Goal: Task Accomplishment & Management: Manage account settings

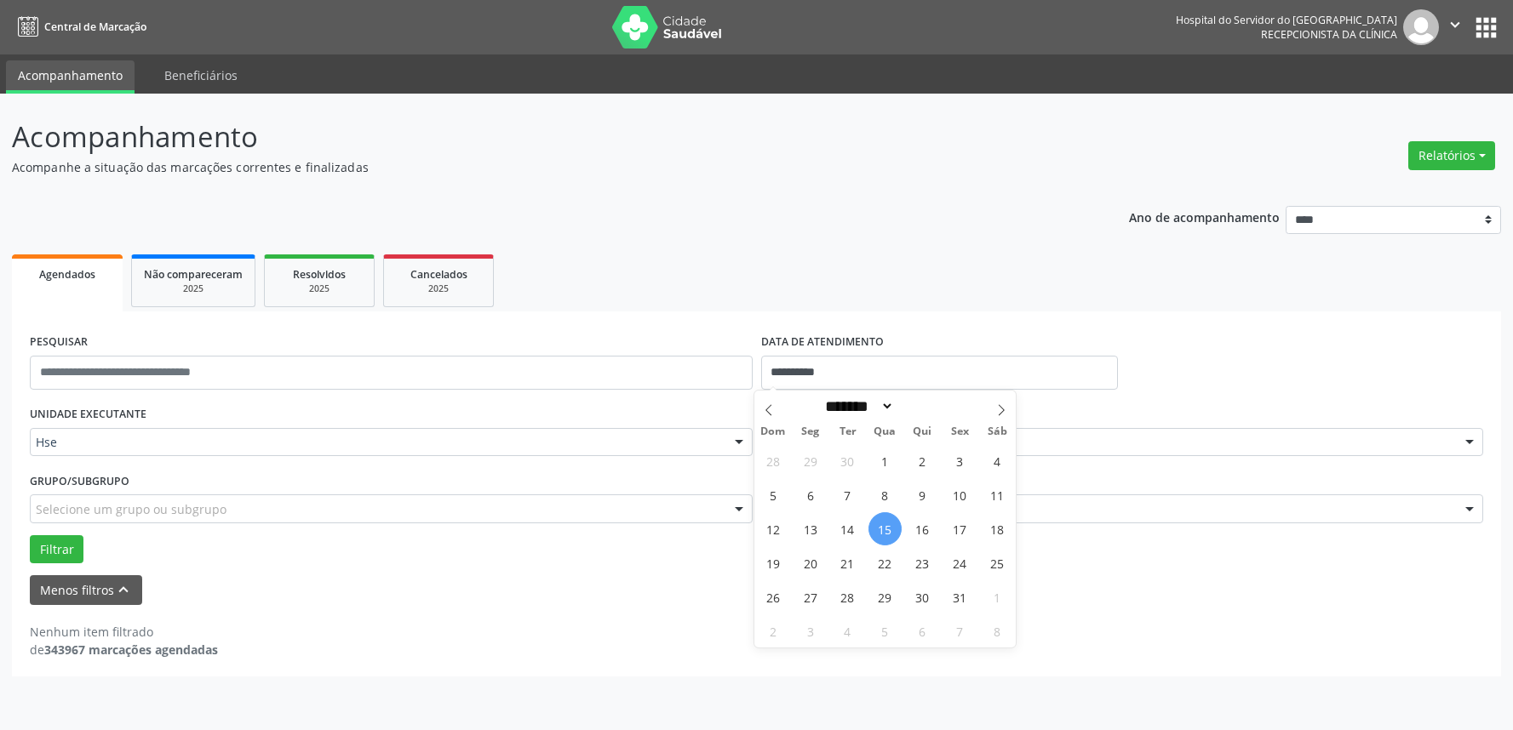
select select "*"
click at [984, 359] on input "**********" at bounding box center [939, 373] width 357 height 34
click at [881, 522] on span "15" at bounding box center [884, 529] width 33 height 33
type input "**********"
click at [881, 522] on span "15" at bounding box center [884, 529] width 33 height 33
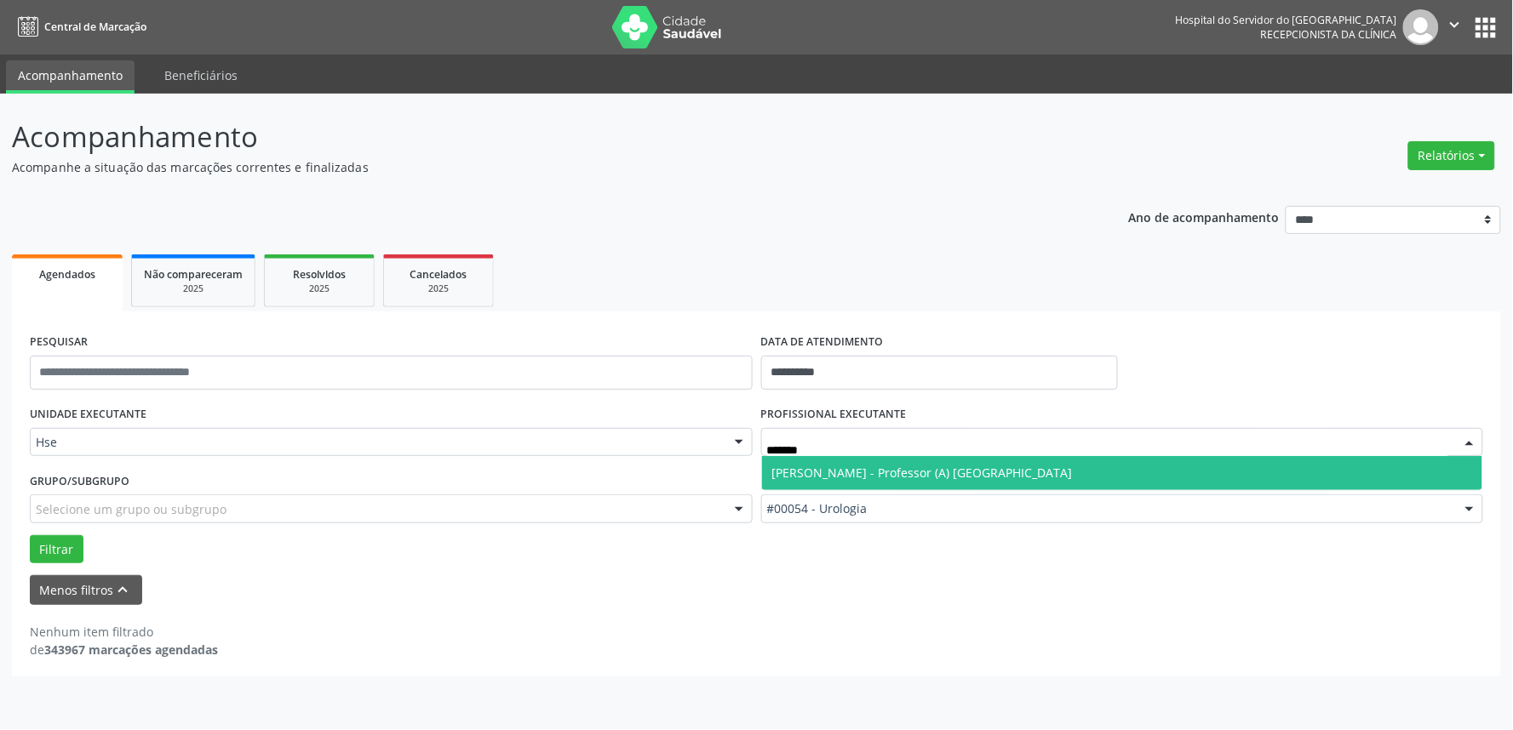
type input "********"
click at [942, 478] on span "[PERSON_NAME] - Professor (A) [GEOGRAPHIC_DATA]" at bounding box center [922, 473] width 301 height 16
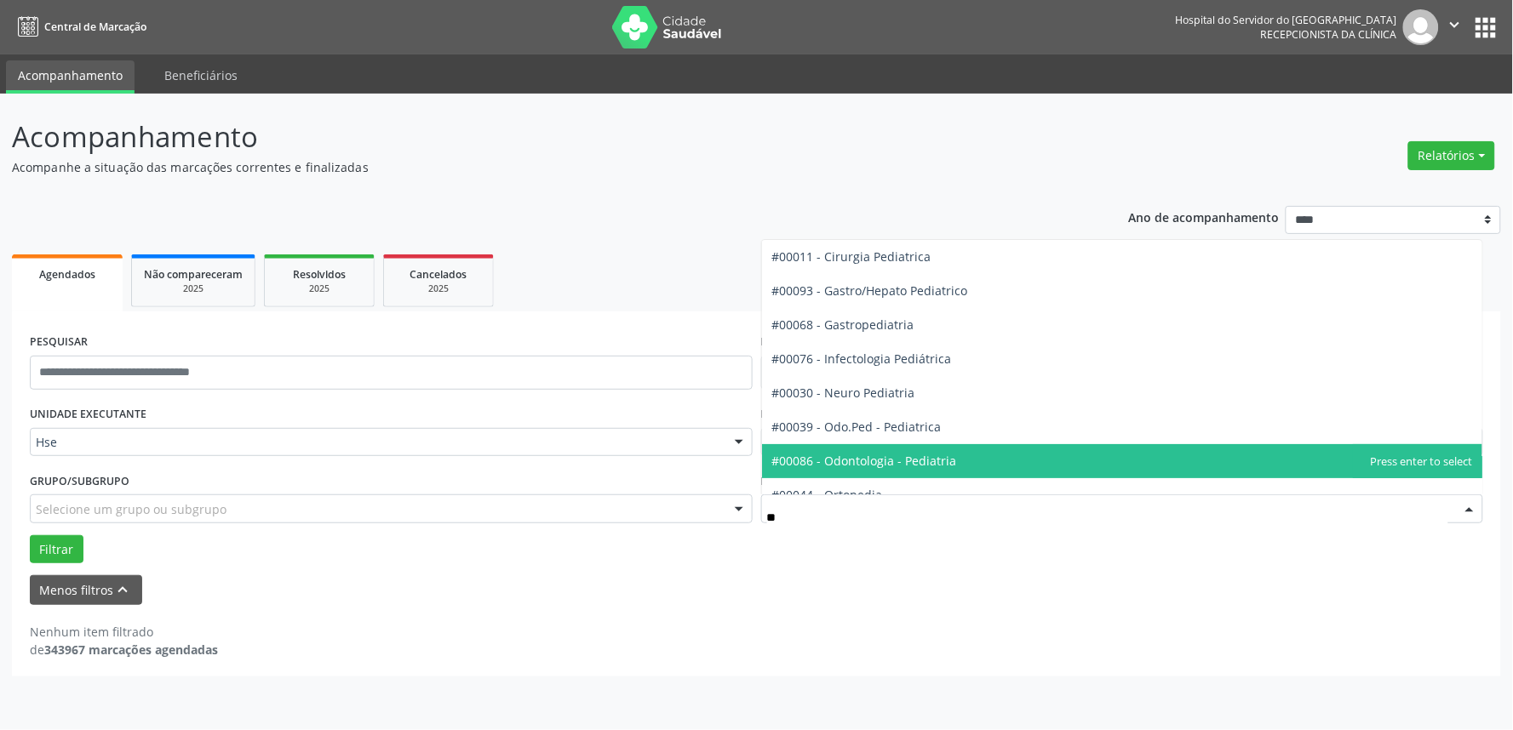
type input "*"
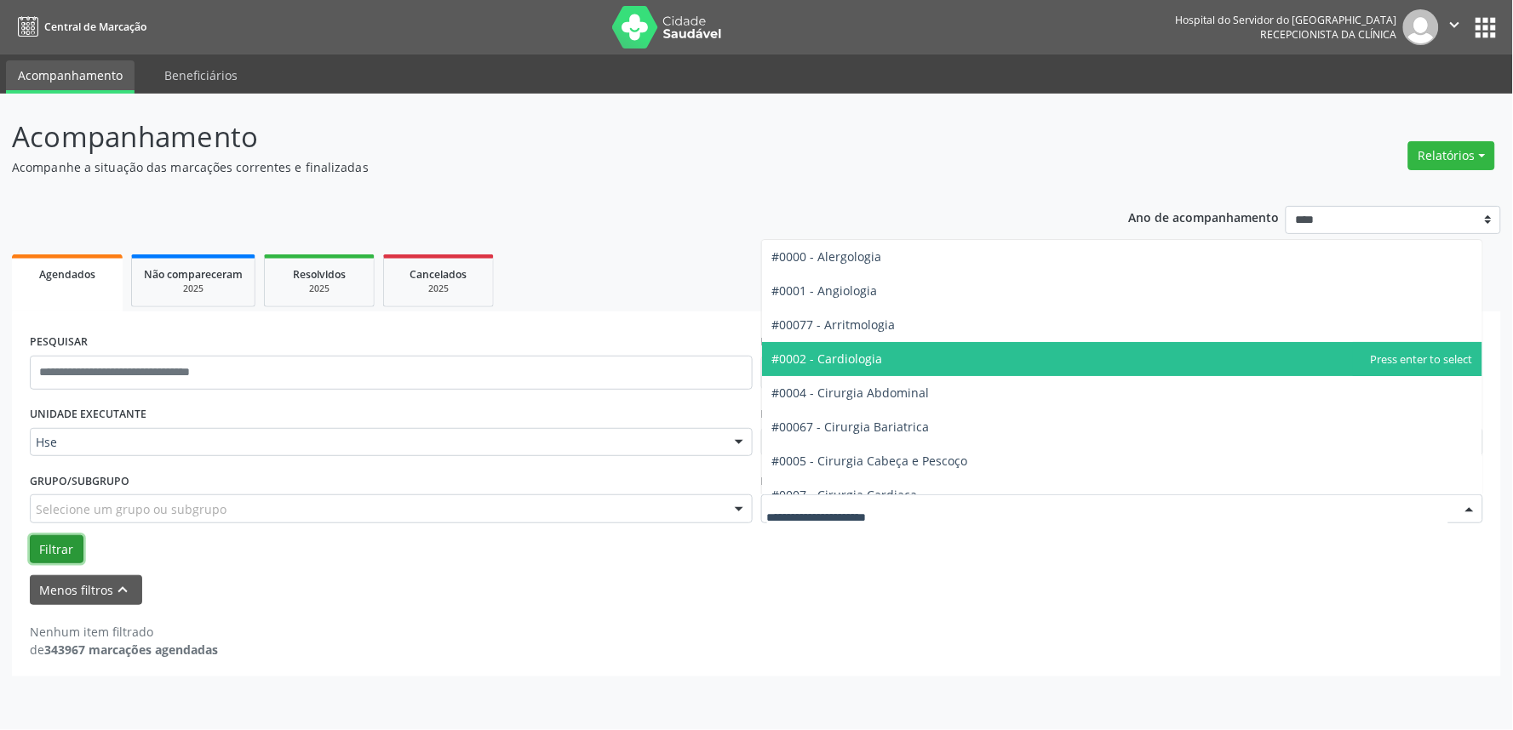
click at [56, 546] on button "Filtrar" at bounding box center [57, 550] width 54 height 29
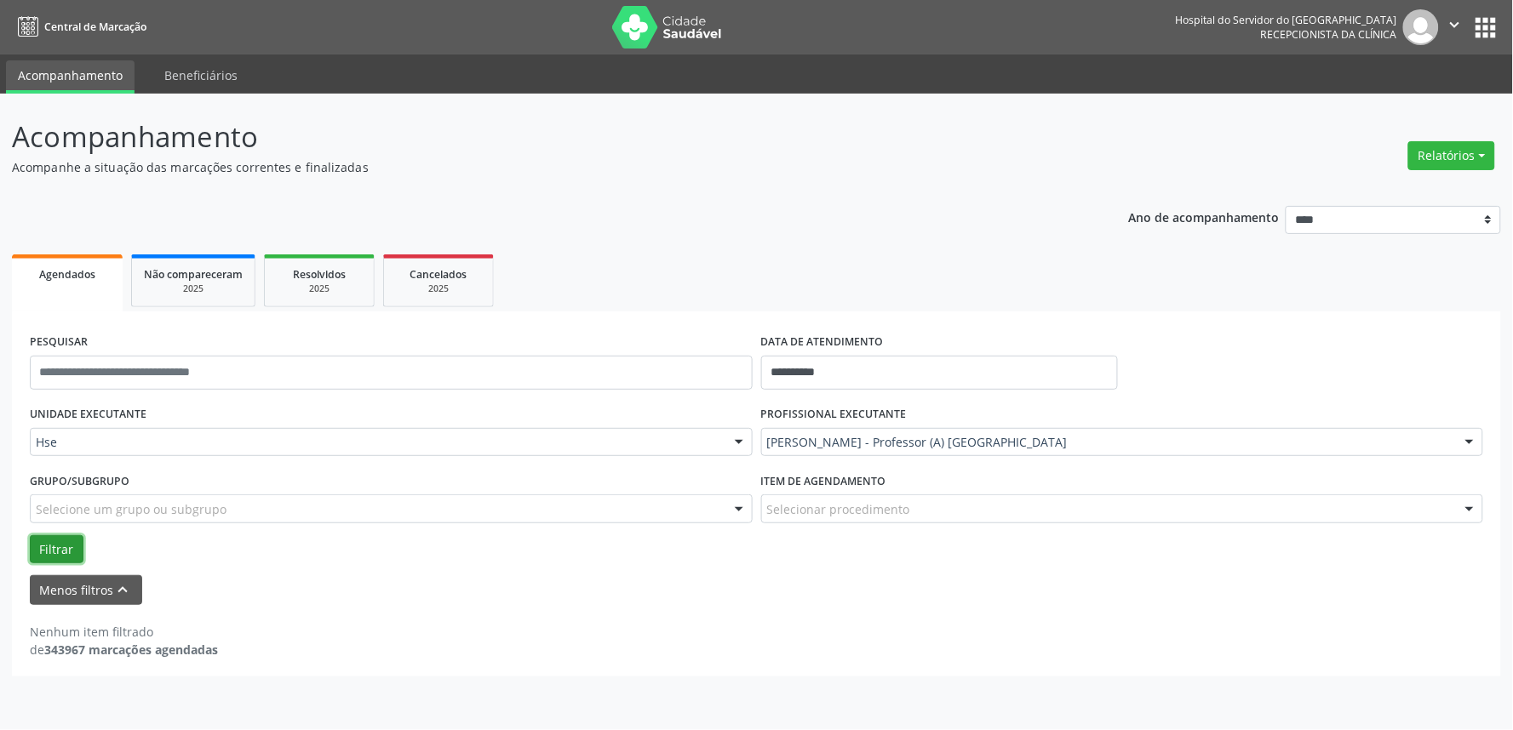
click at [48, 543] on button "Filtrar" at bounding box center [57, 550] width 54 height 29
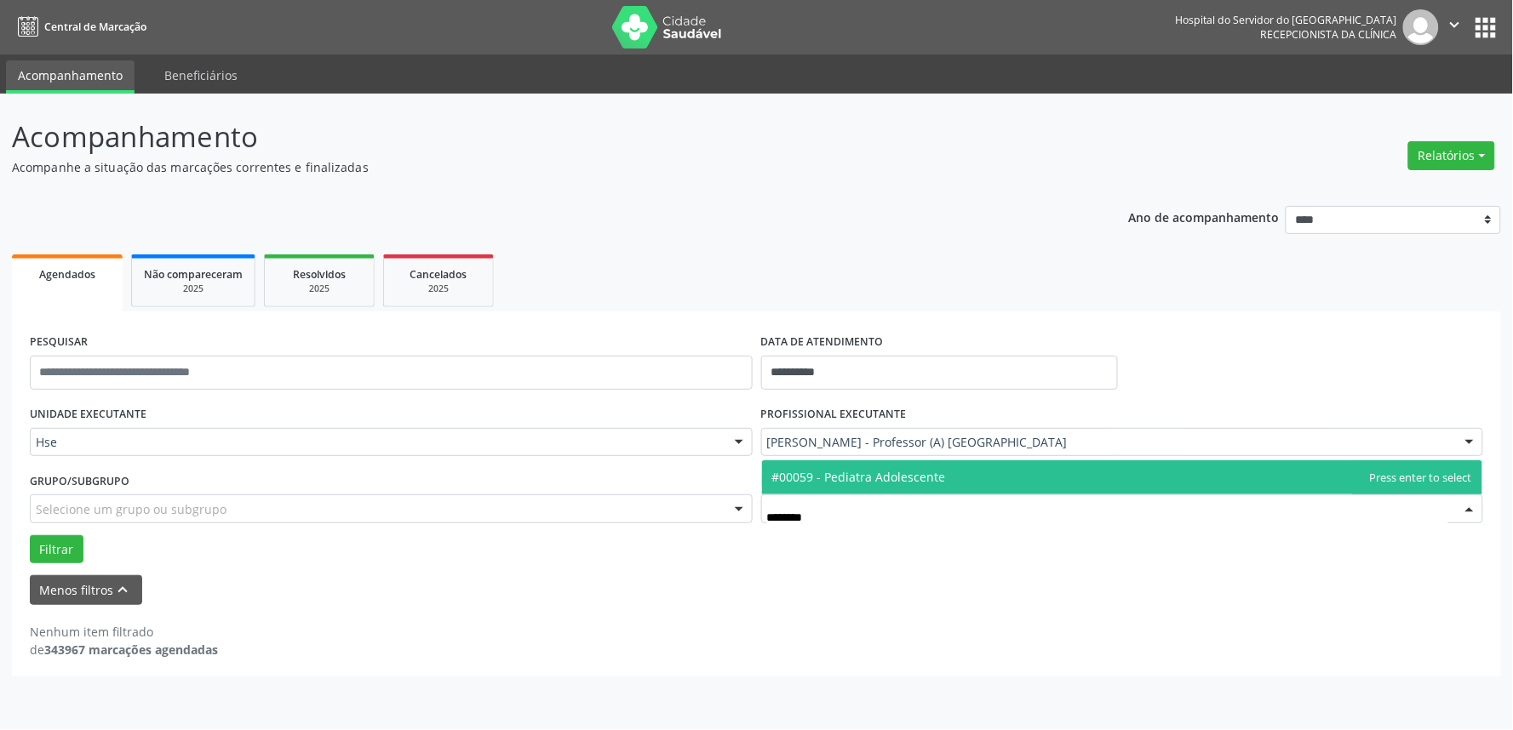
type input "********"
click at [1013, 587] on div "Menos filtros keyboard_arrow_up" at bounding box center [757, 591] width 1462 height 30
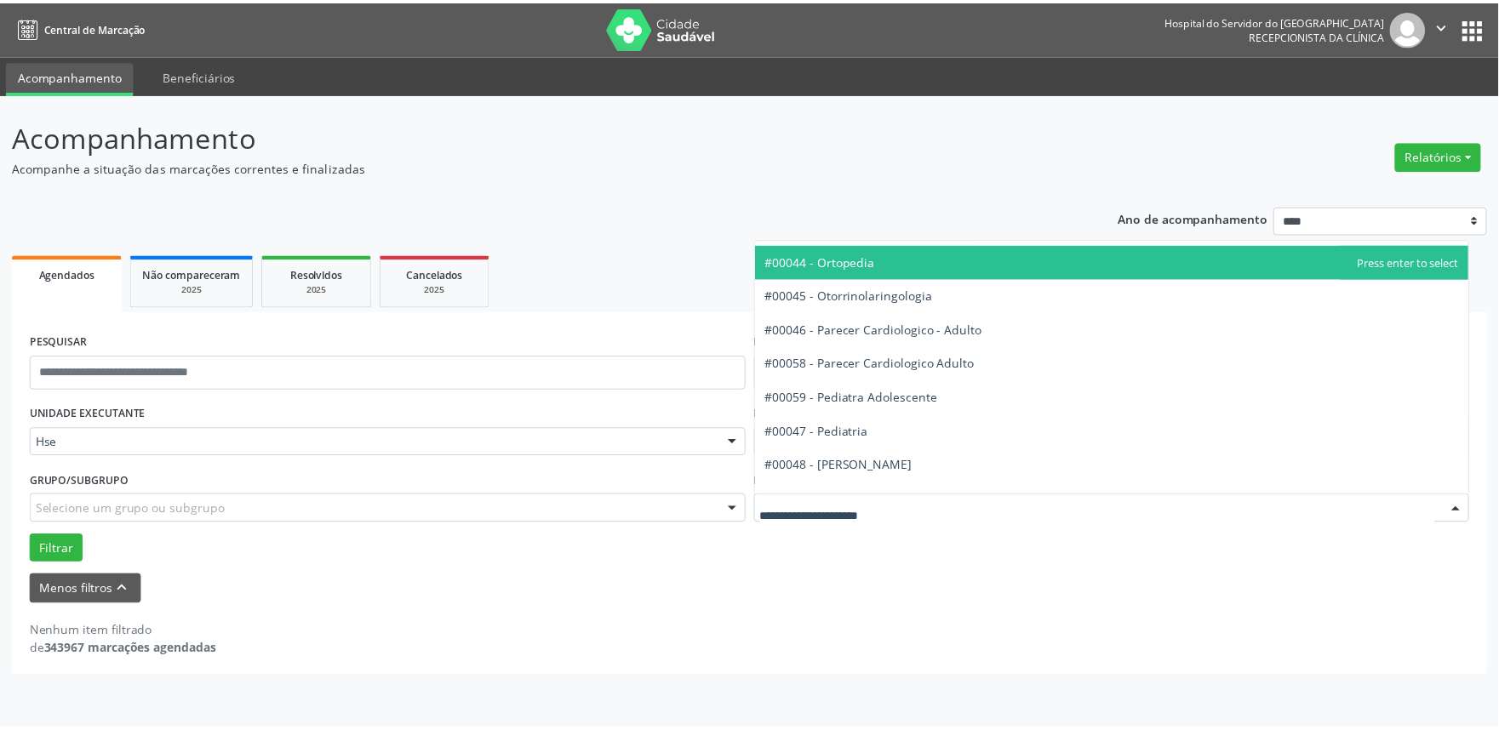
scroll to position [2554, 0]
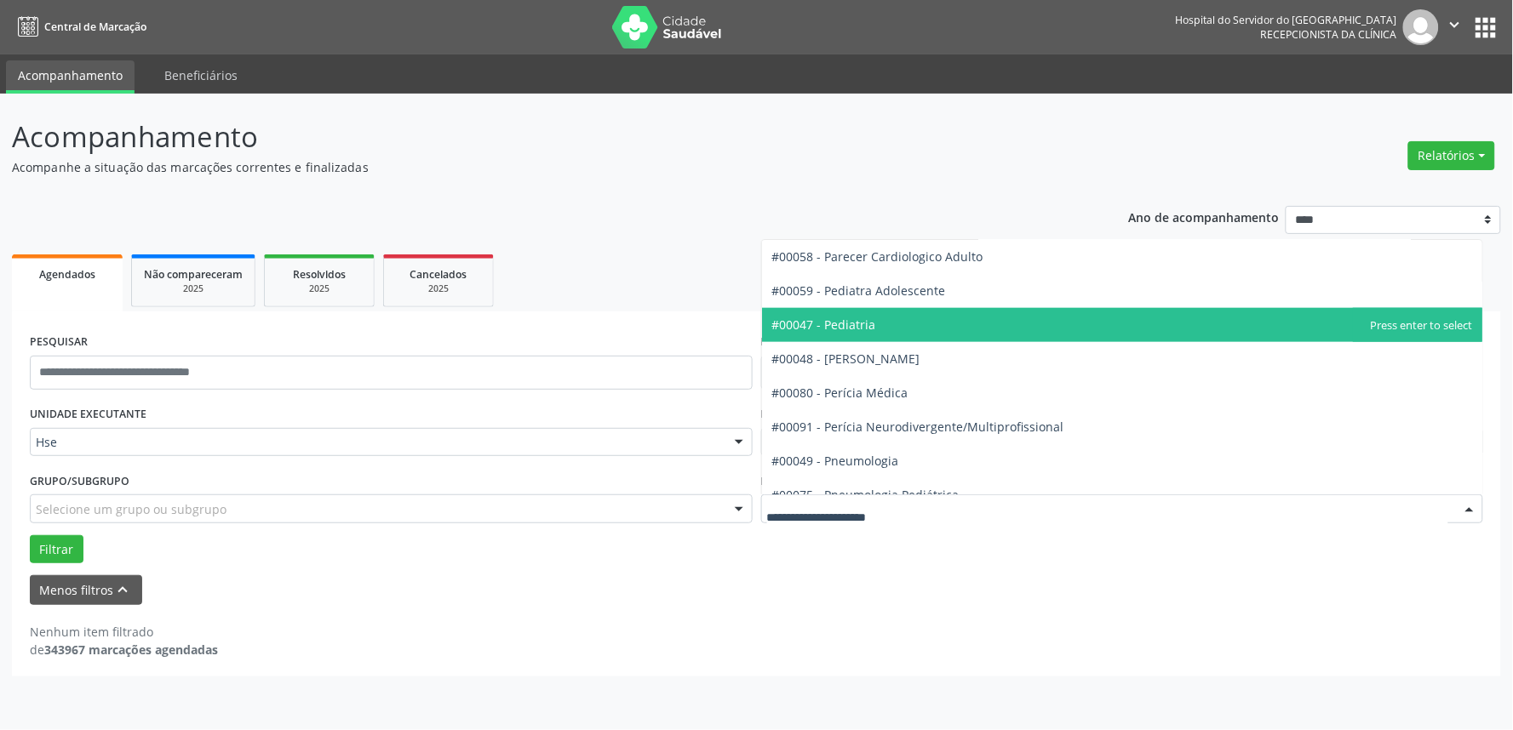
click at [884, 318] on span "#00047 - Pediatria" at bounding box center [1122, 325] width 721 height 34
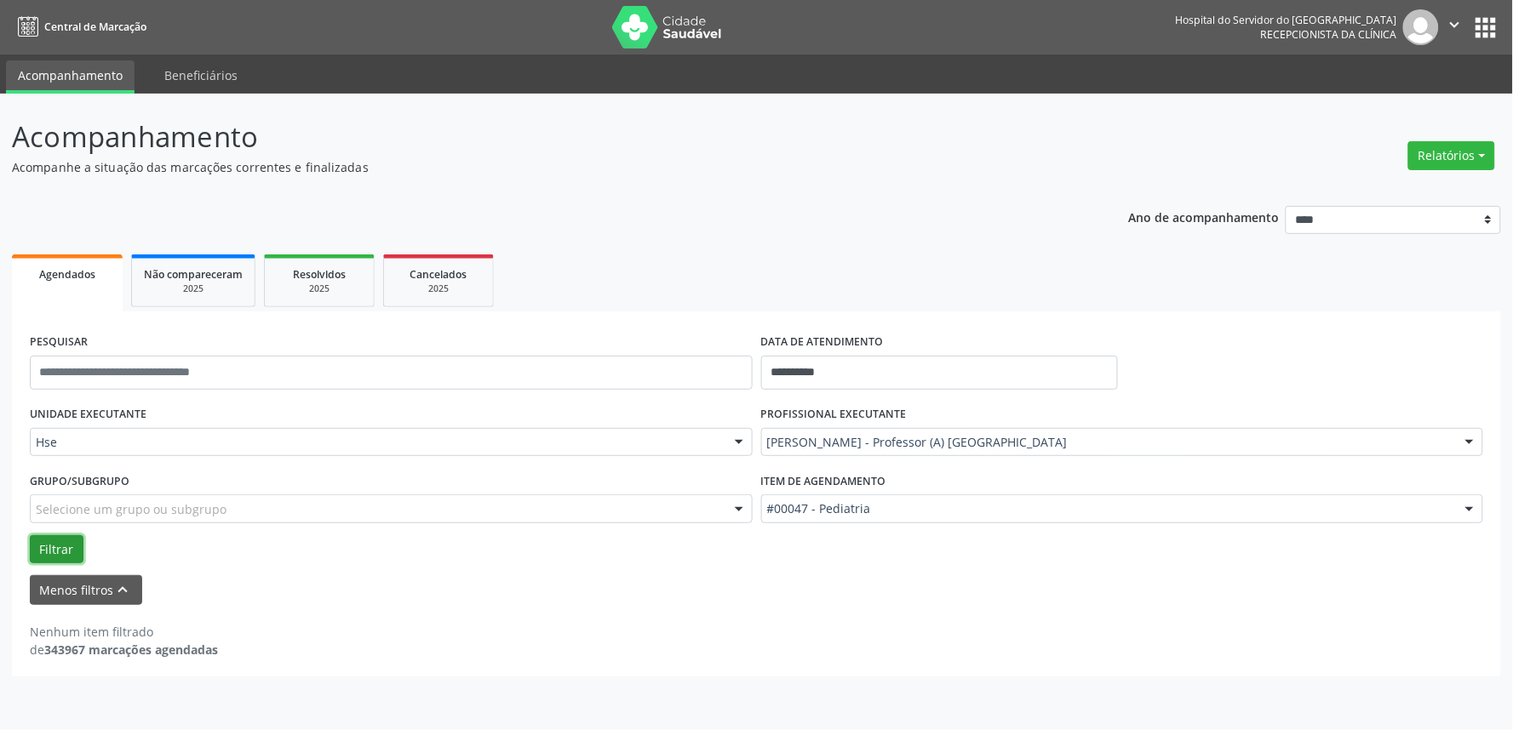
click at [49, 551] on button "Filtrar" at bounding box center [57, 550] width 54 height 29
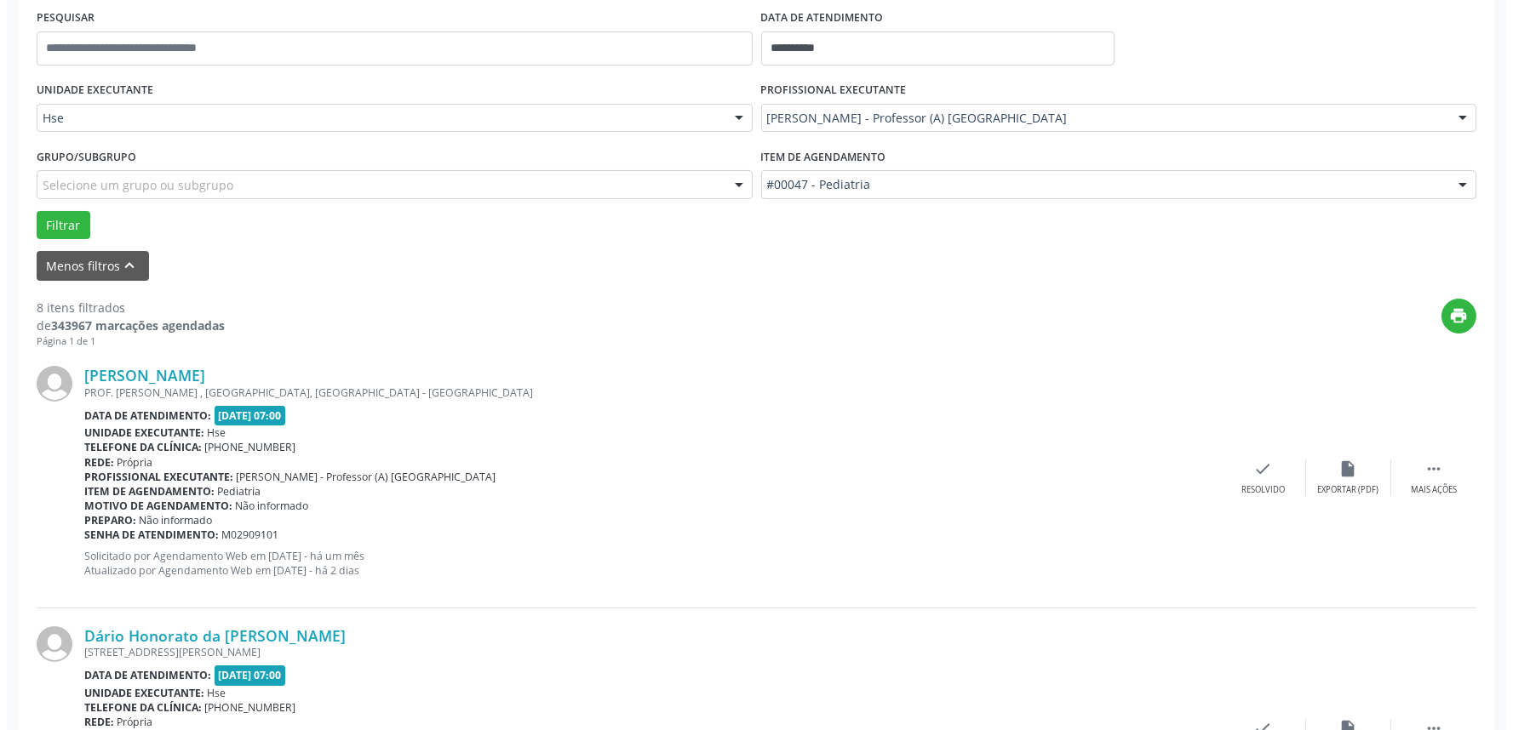
scroll to position [378, 0]
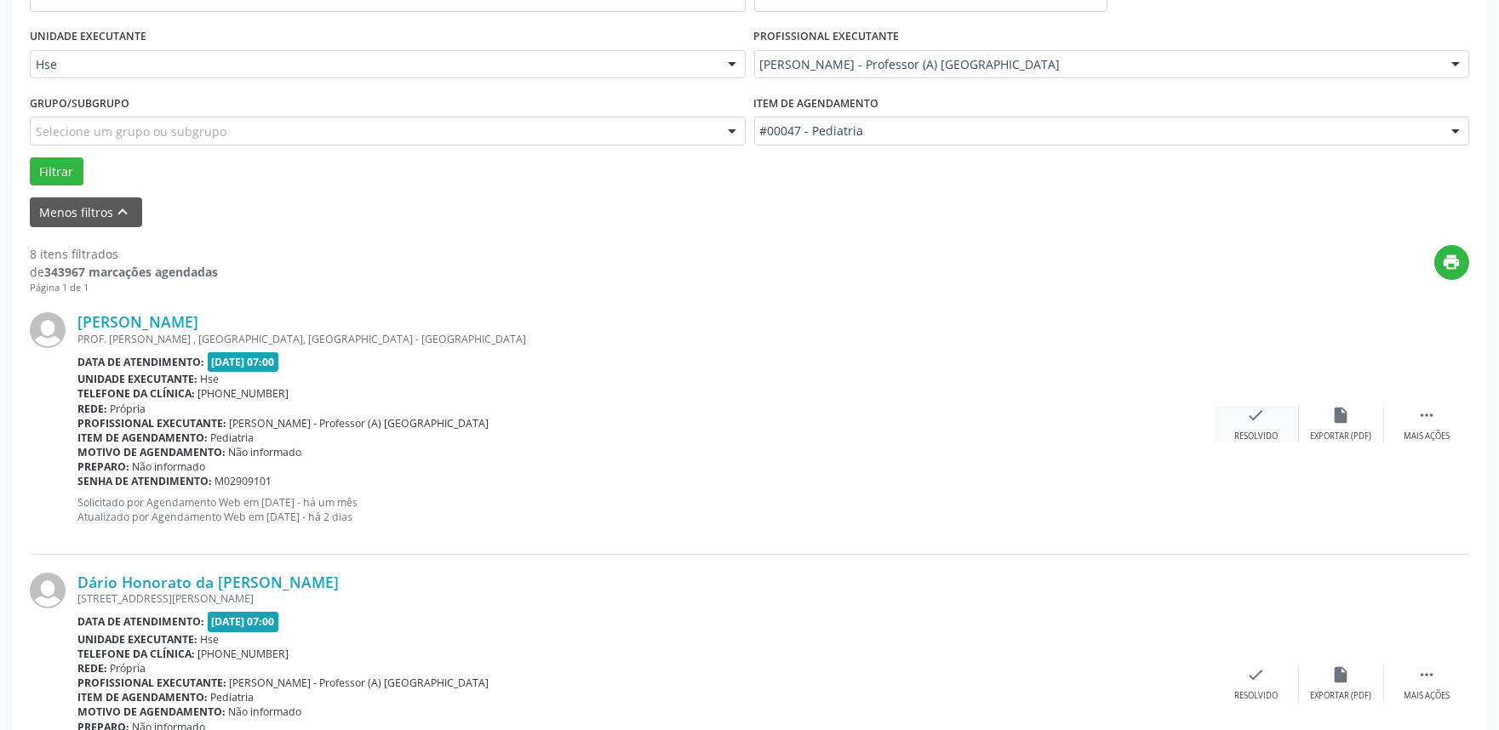
click at [1246, 420] on div "check Resolvido" at bounding box center [1256, 424] width 85 height 37
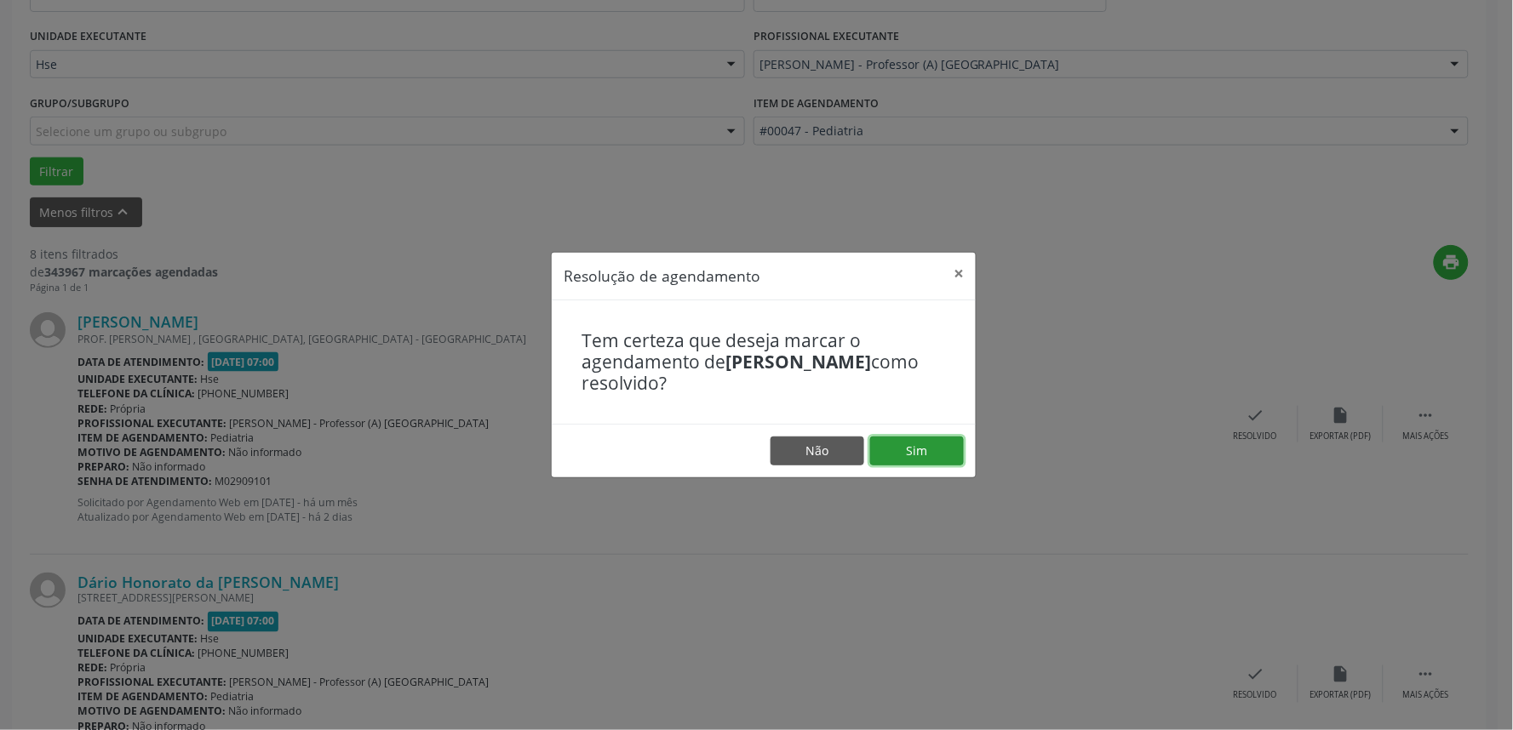
click at [928, 453] on button "Sim" at bounding box center [917, 451] width 94 height 29
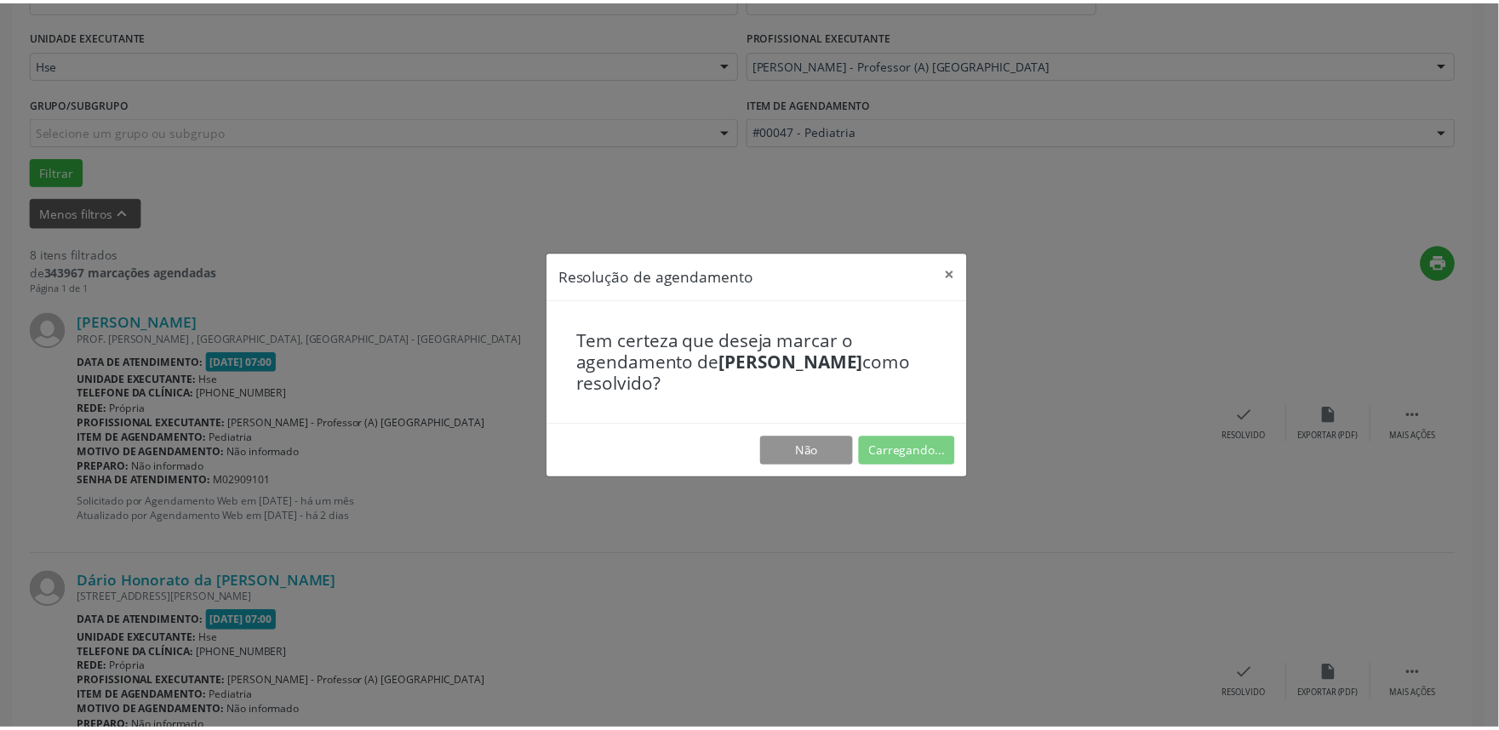
scroll to position [0, 0]
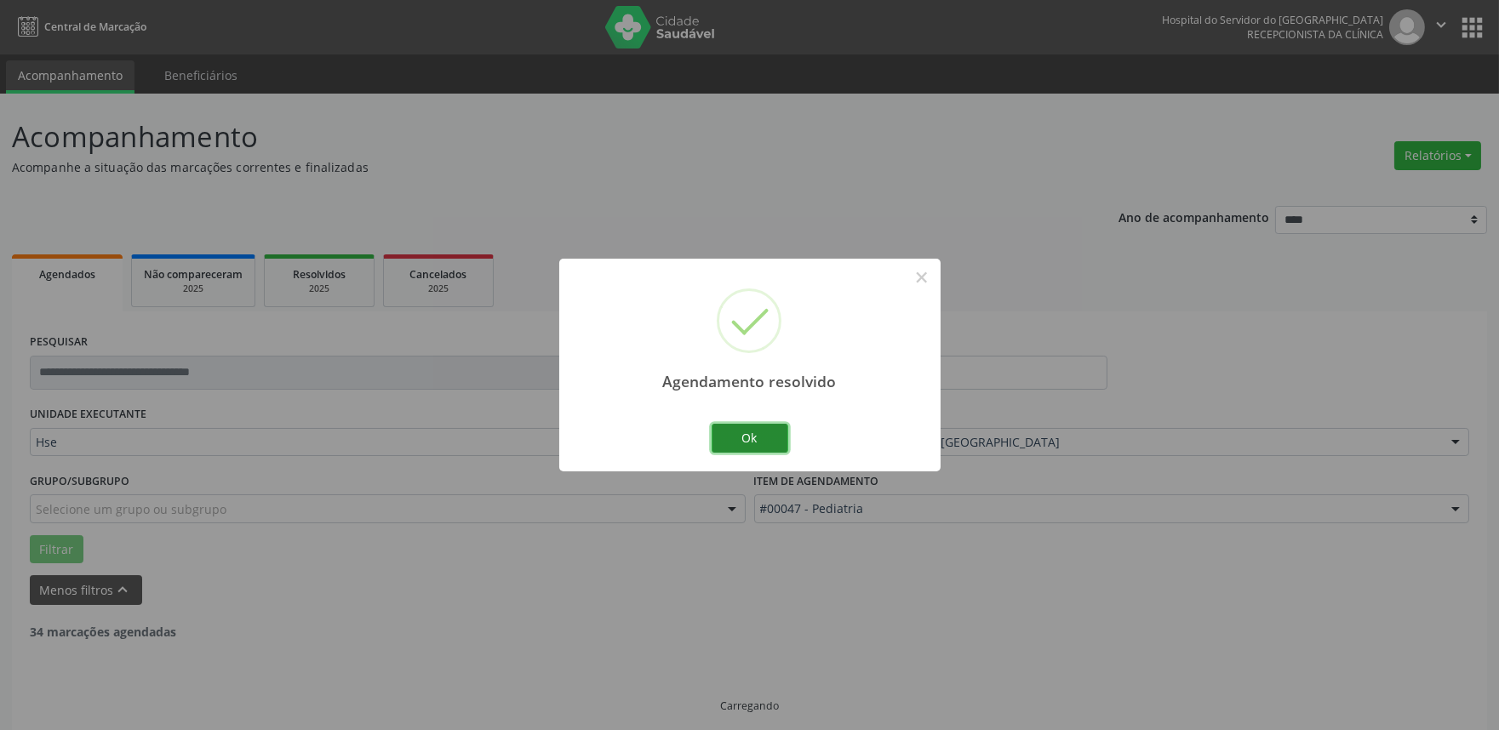
click at [751, 432] on button "Ok" at bounding box center [750, 438] width 77 height 29
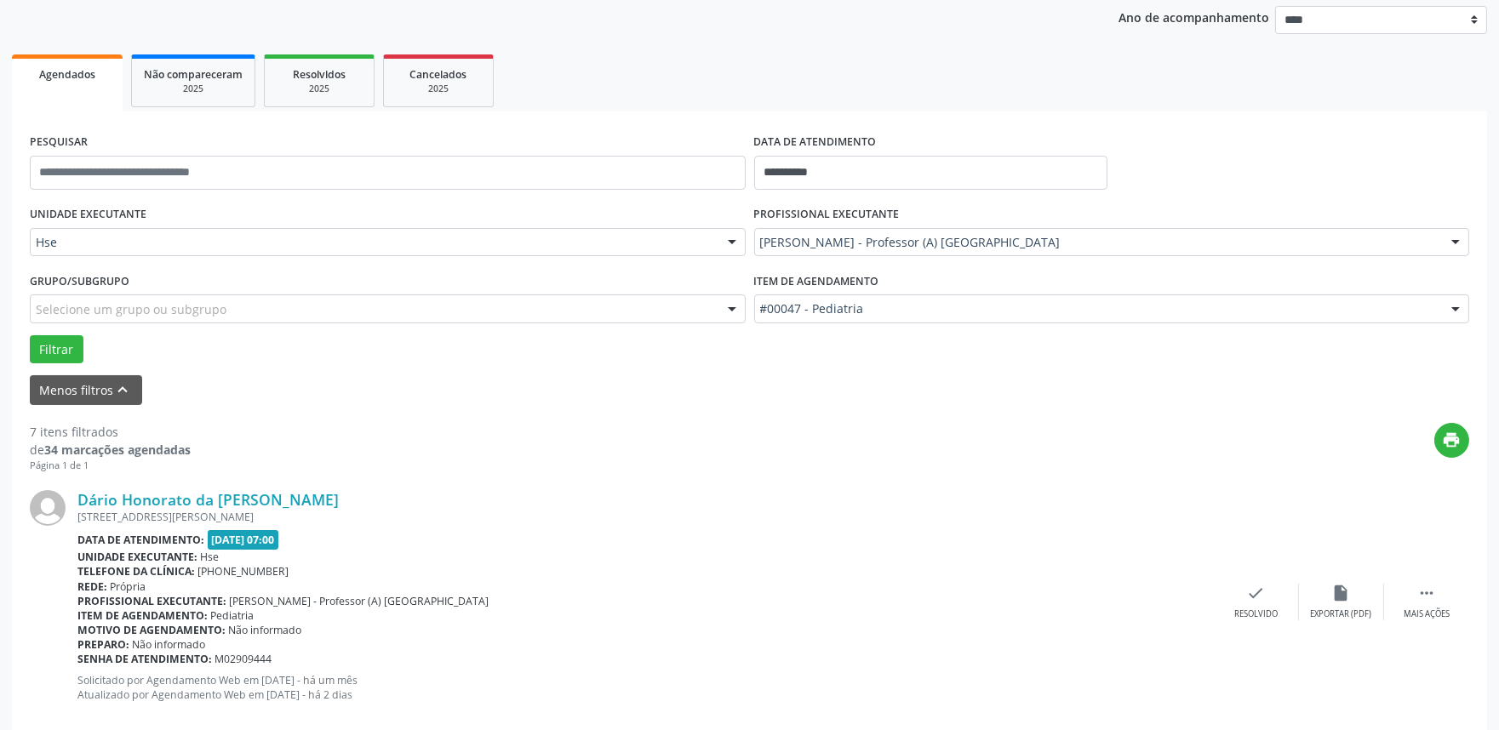
scroll to position [378, 0]
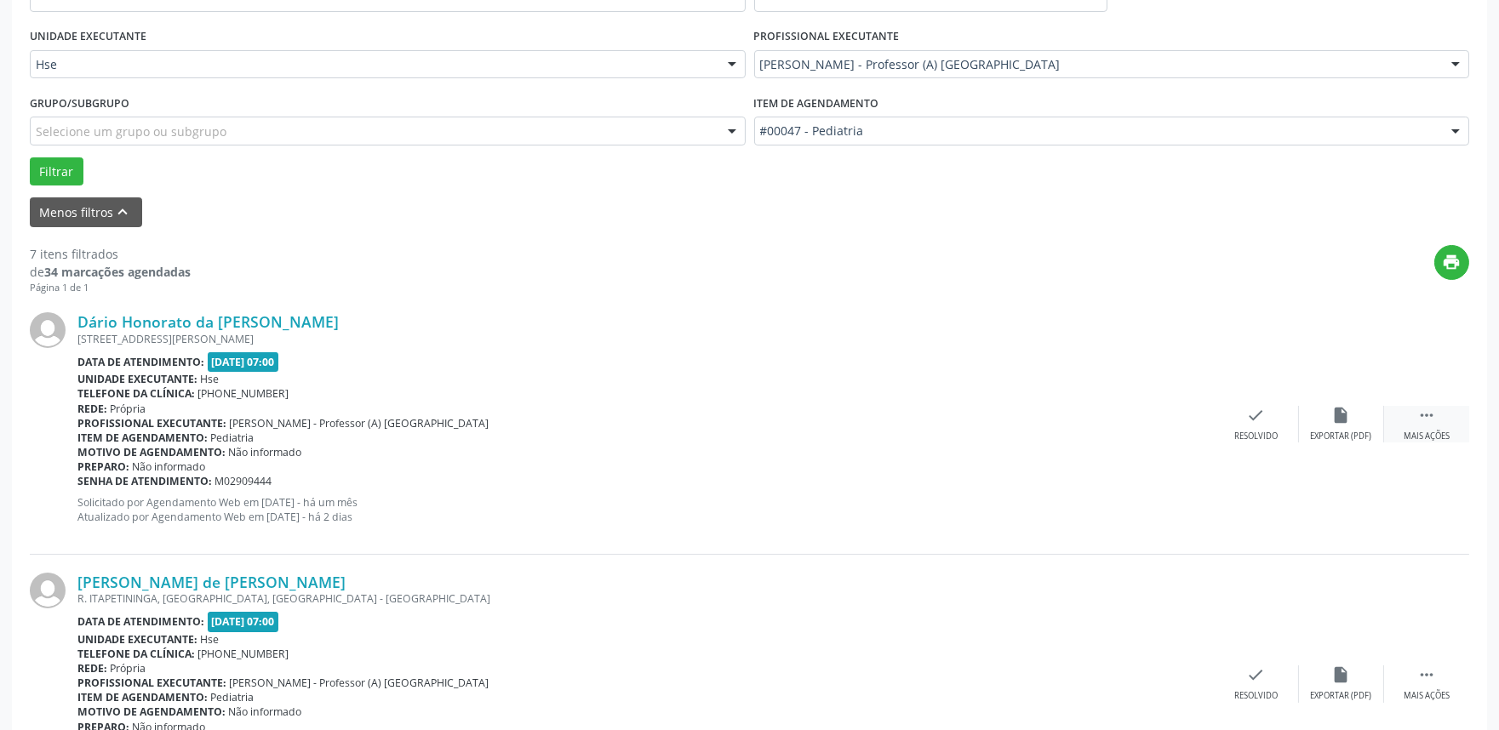
click at [1441, 426] on div " Mais ações" at bounding box center [1426, 424] width 85 height 37
click at [1346, 432] on div "Não compareceu" at bounding box center [1341, 437] width 72 height 12
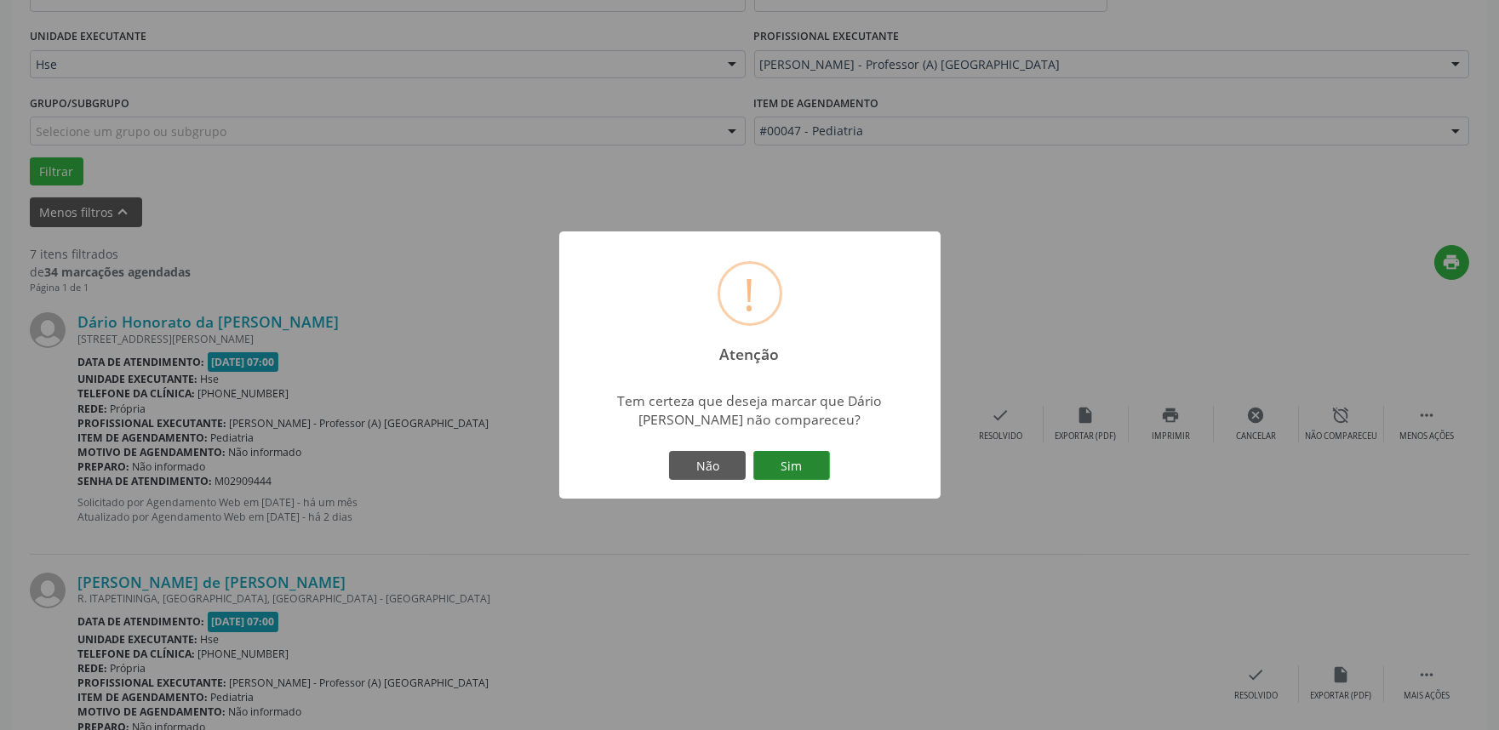
click at [797, 472] on button "Sim" at bounding box center [791, 465] width 77 height 29
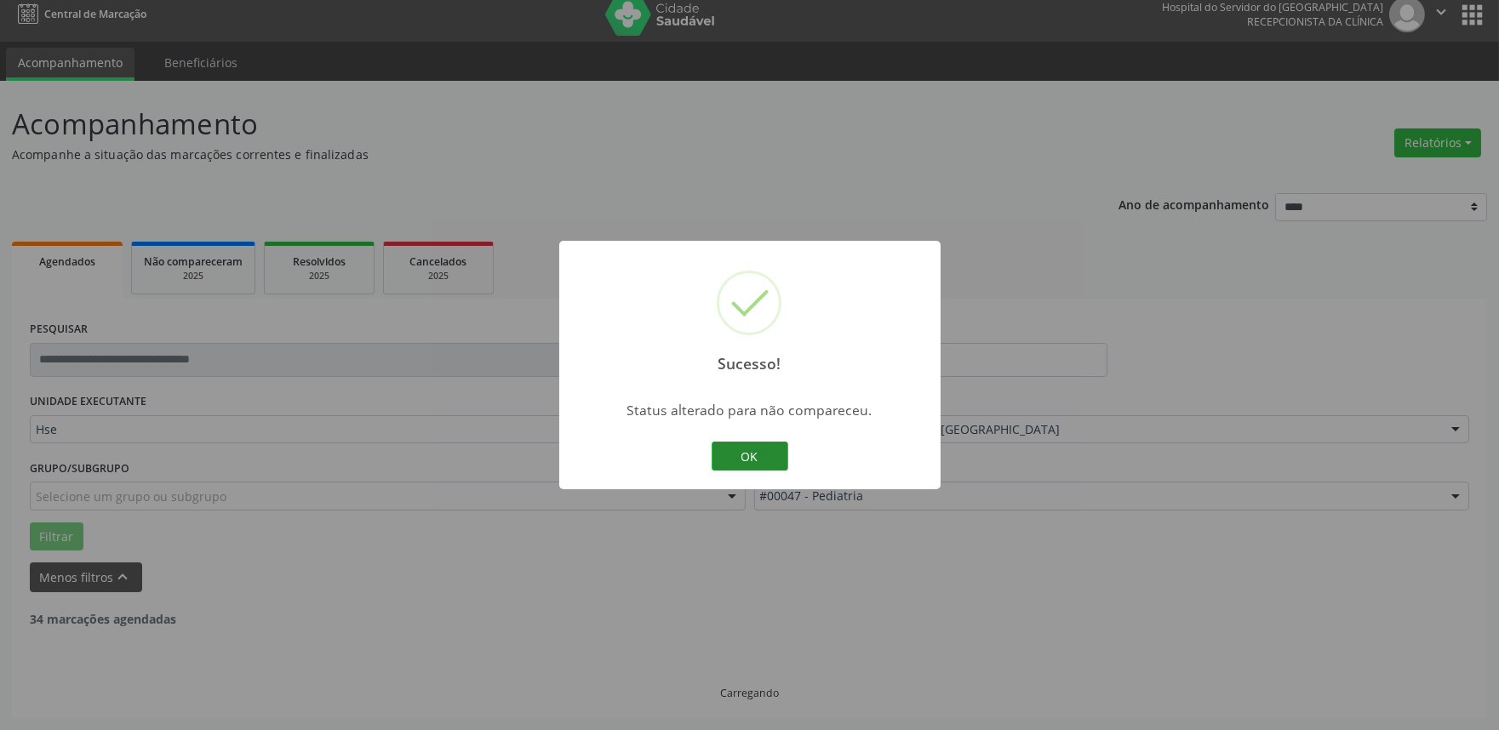
scroll to position [11, 0]
click at [737, 462] on button "OK" at bounding box center [750, 456] width 77 height 29
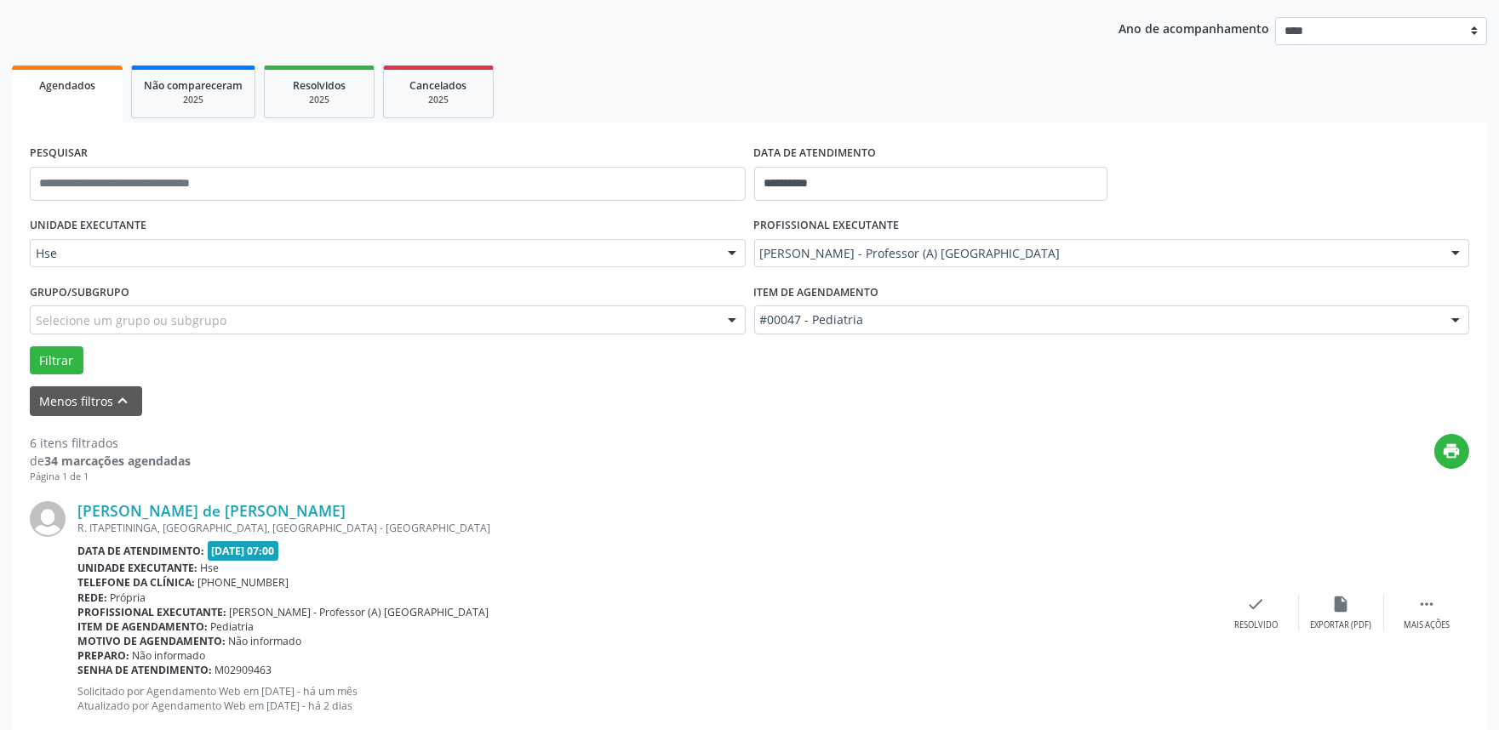
scroll to position [200, 0]
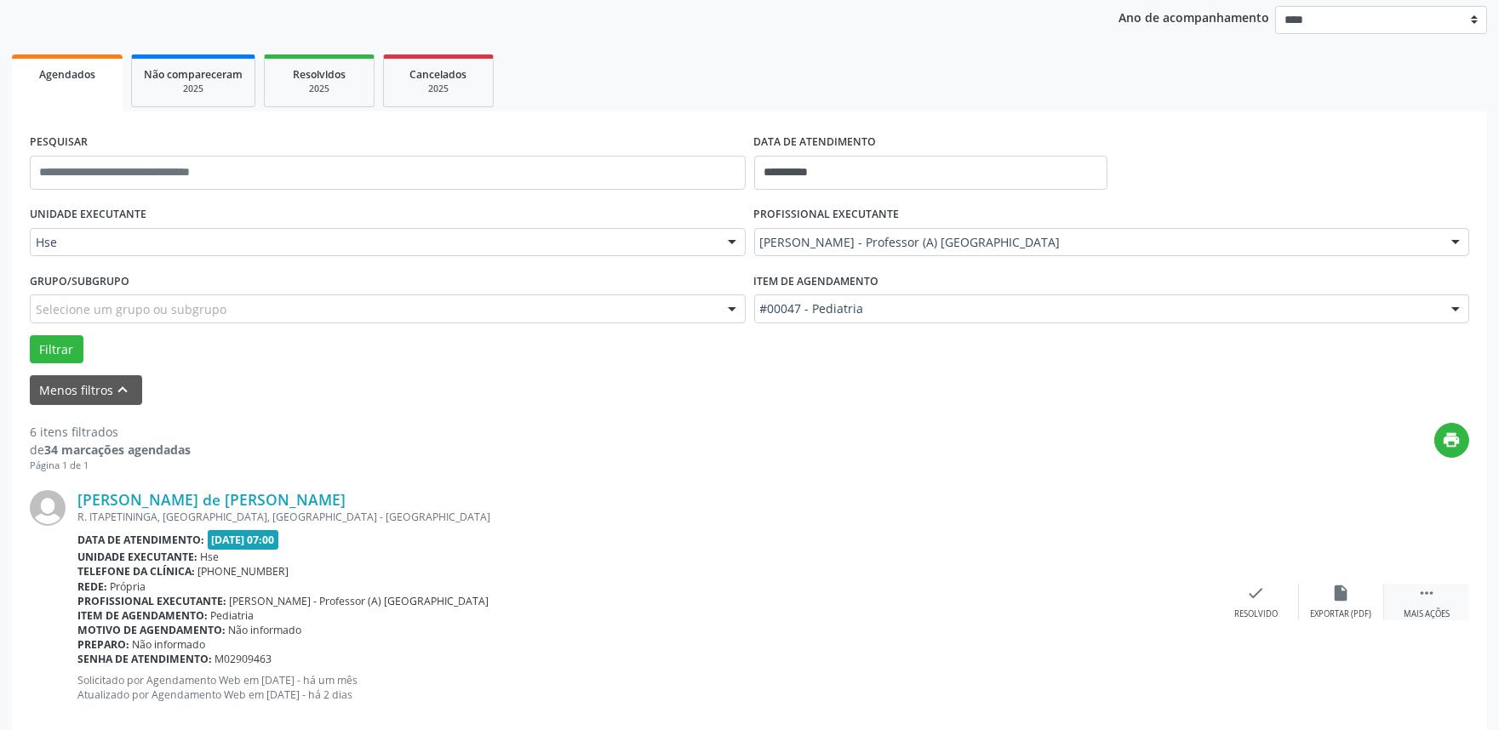
click at [1422, 600] on icon "" at bounding box center [1427, 593] width 19 height 19
click at [1323, 593] on div "alarm_off Não compareceu" at bounding box center [1341, 602] width 85 height 37
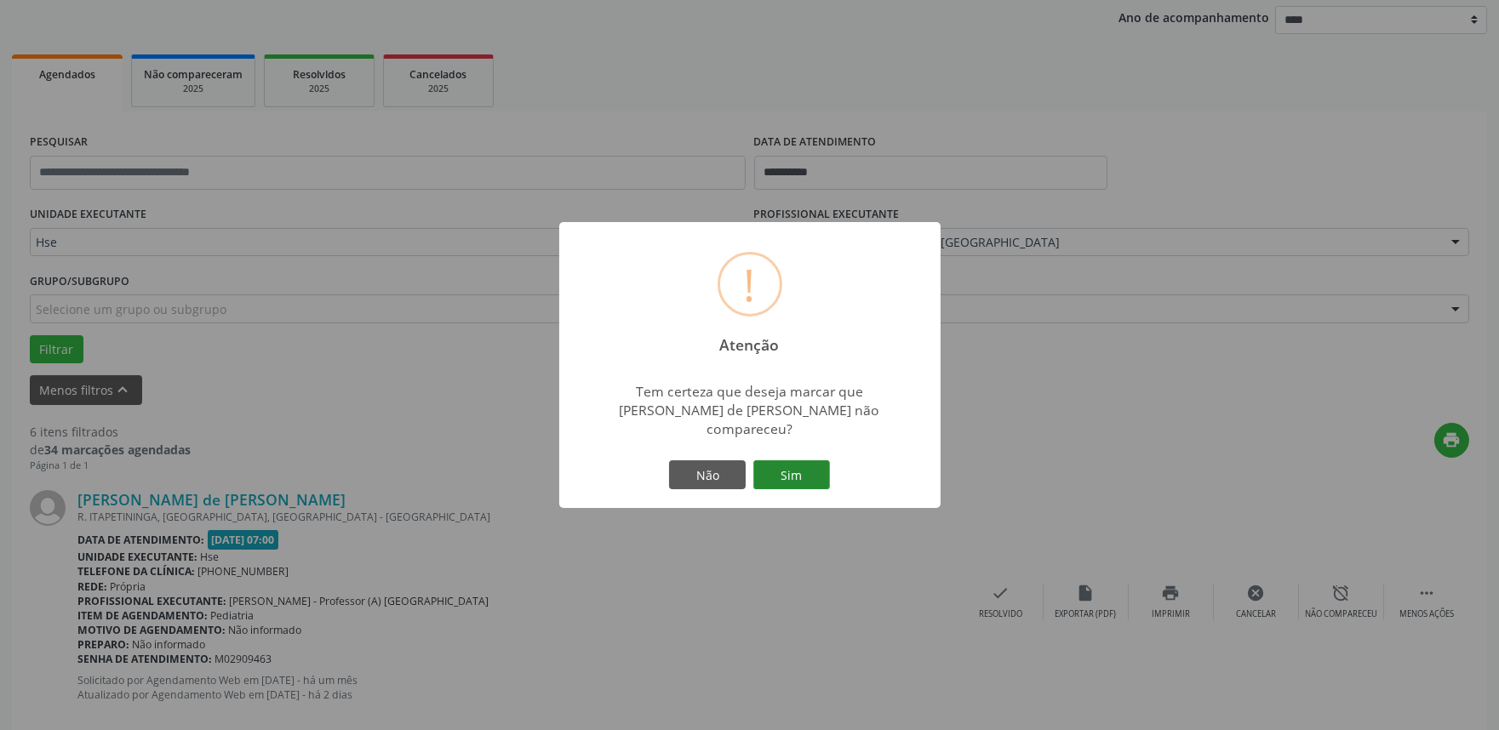
click at [778, 461] on button "Sim" at bounding box center [791, 475] width 77 height 29
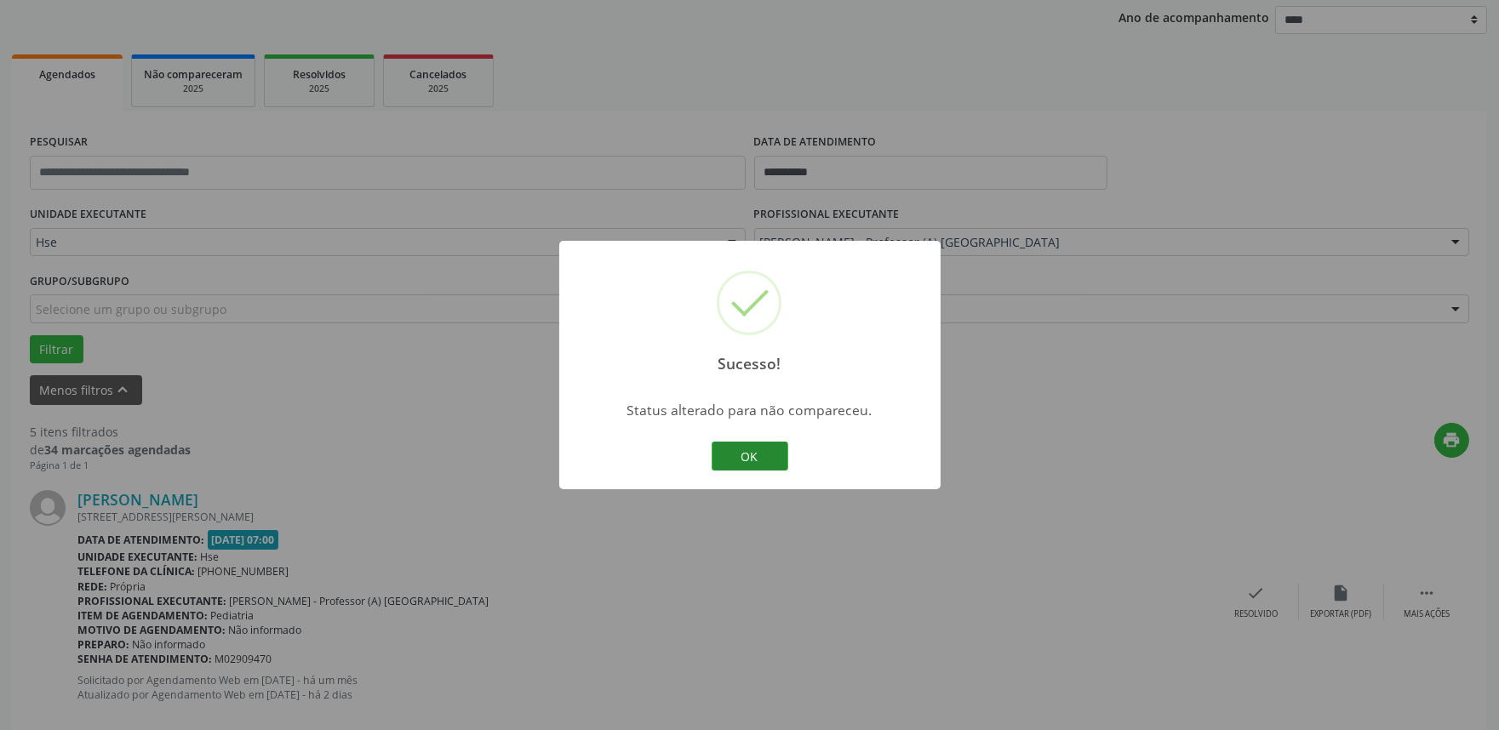
click at [769, 453] on button "OK" at bounding box center [750, 456] width 77 height 29
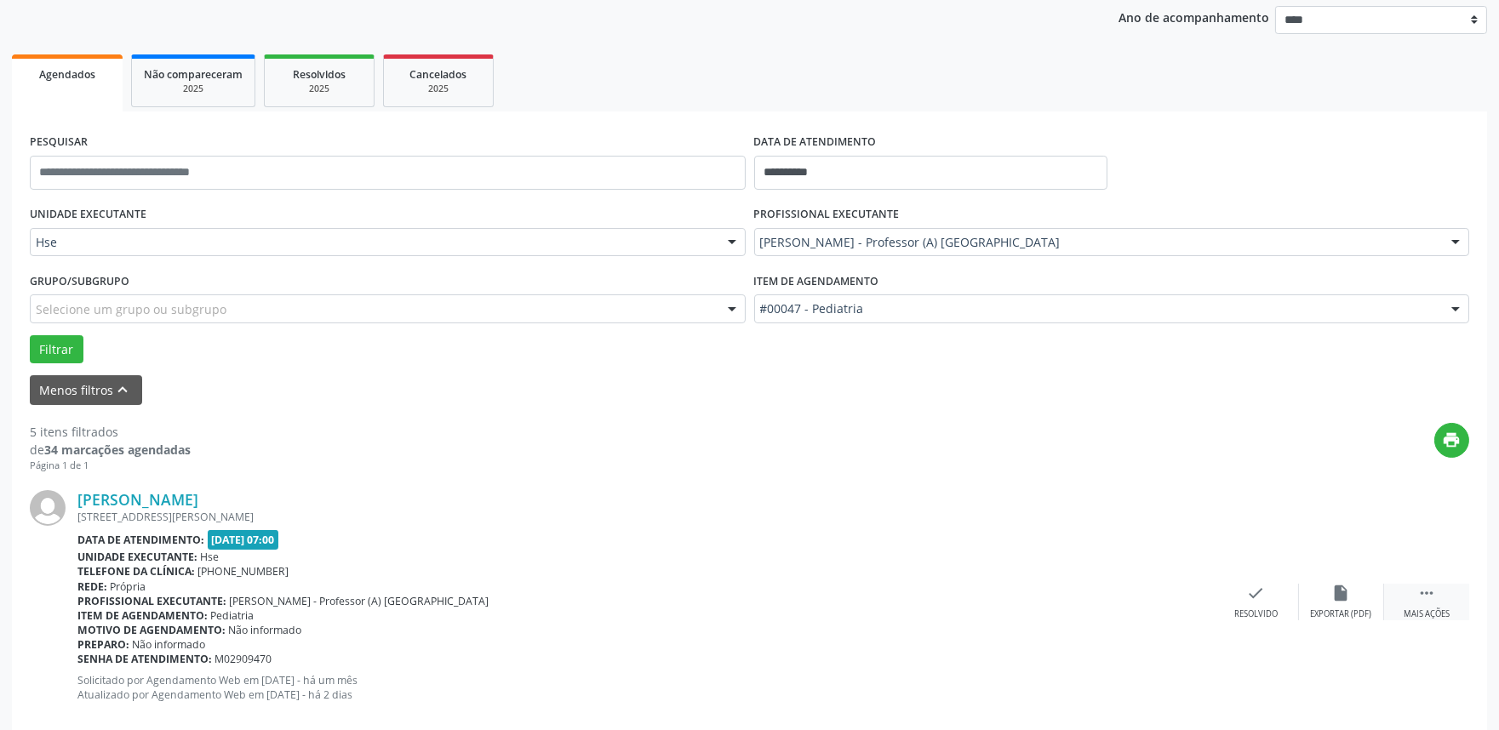
click at [1433, 600] on icon "" at bounding box center [1427, 593] width 19 height 19
click at [1343, 599] on icon "alarm_off" at bounding box center [1341, 593] width 19 height 19
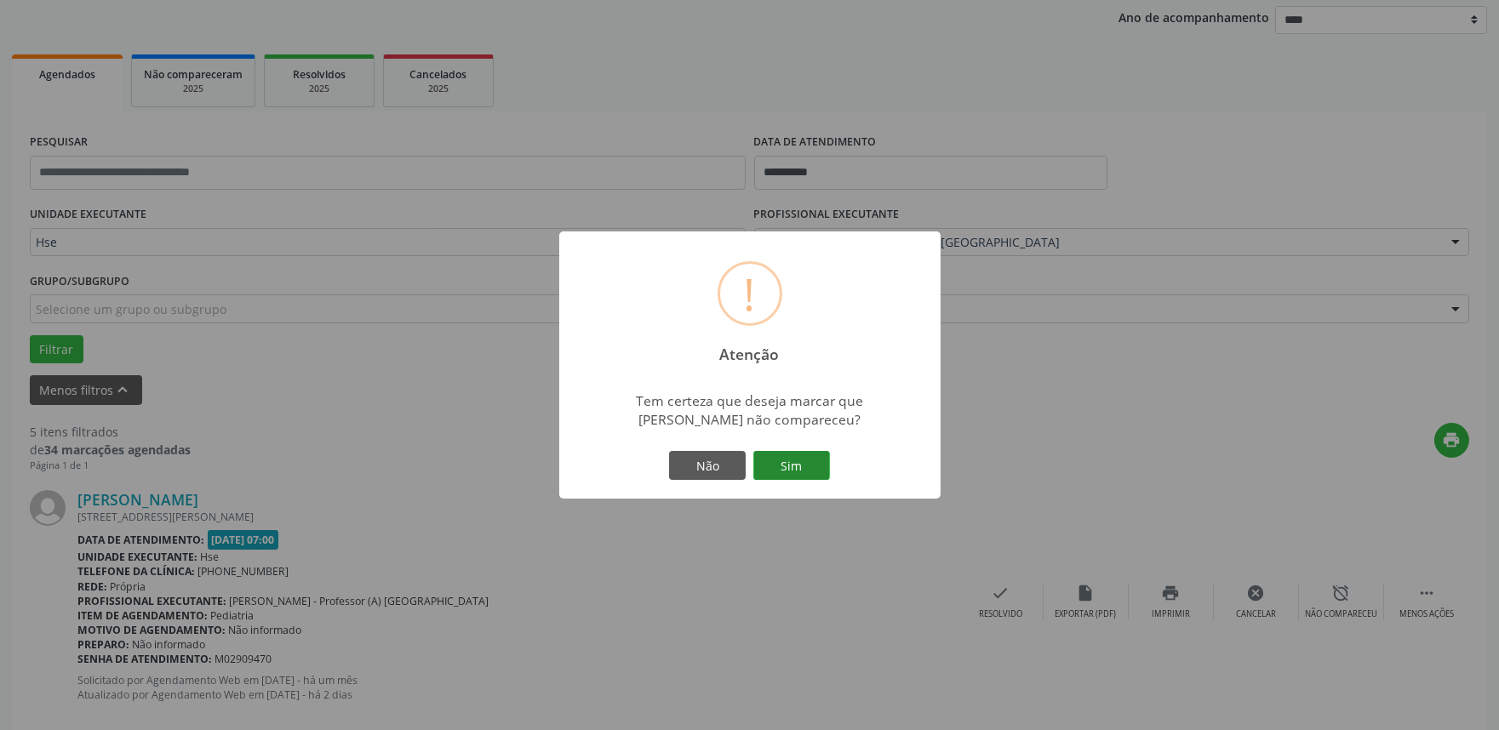
click at [780, 461] on button "Sim" at bounding box center [791, 465] width 77 height 29
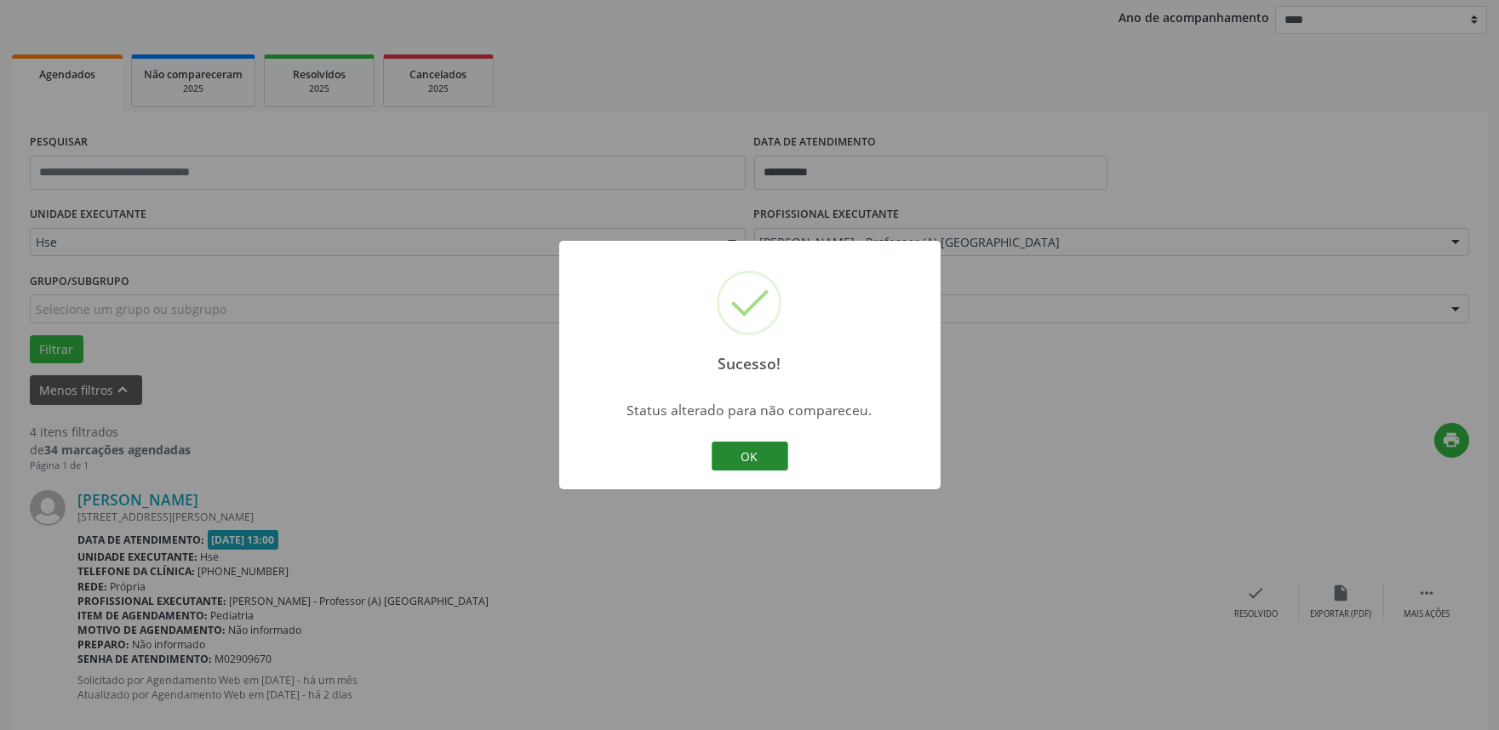
click at [762, 454] on button "OK" at bounding box center [750, 456] width 77 height 29
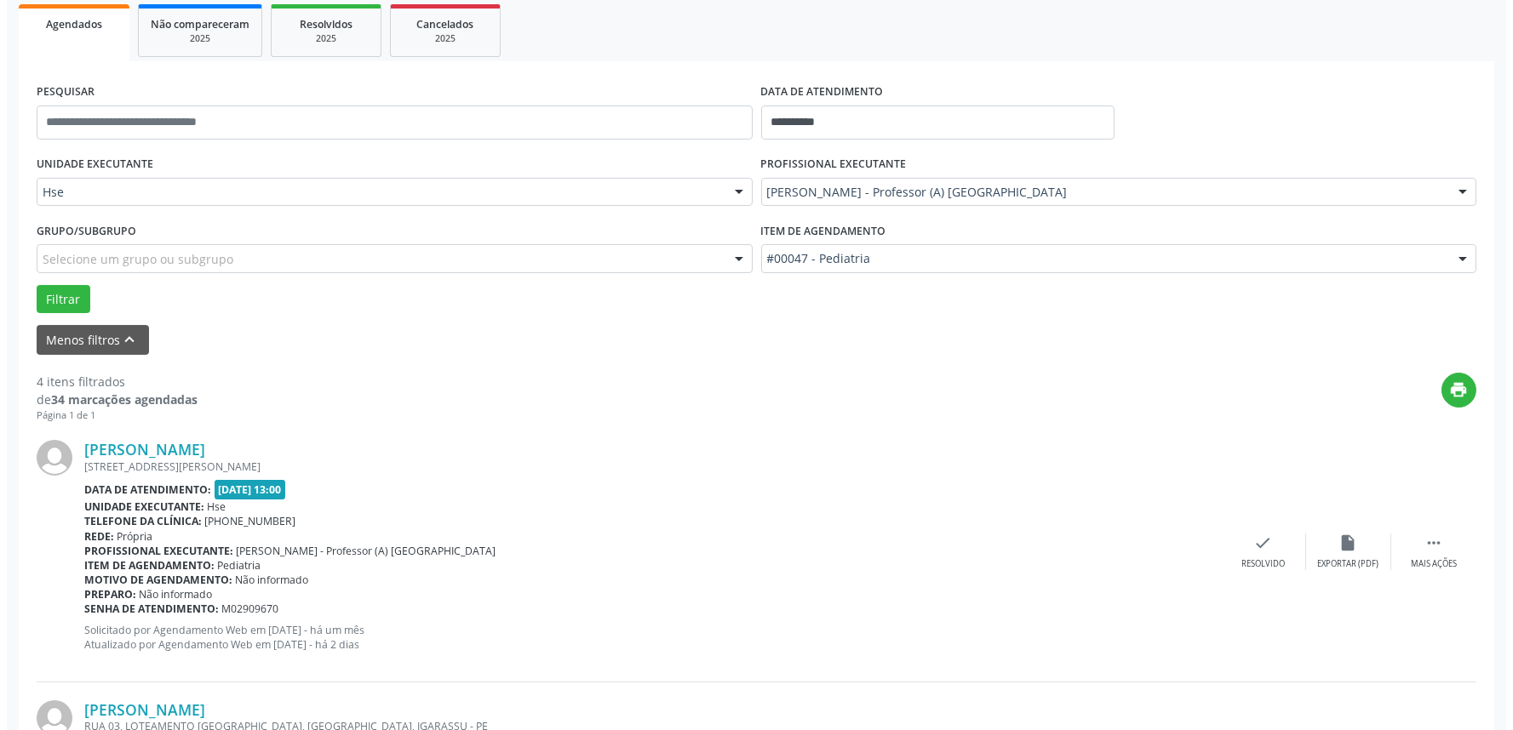
scroll to position [389, 0]
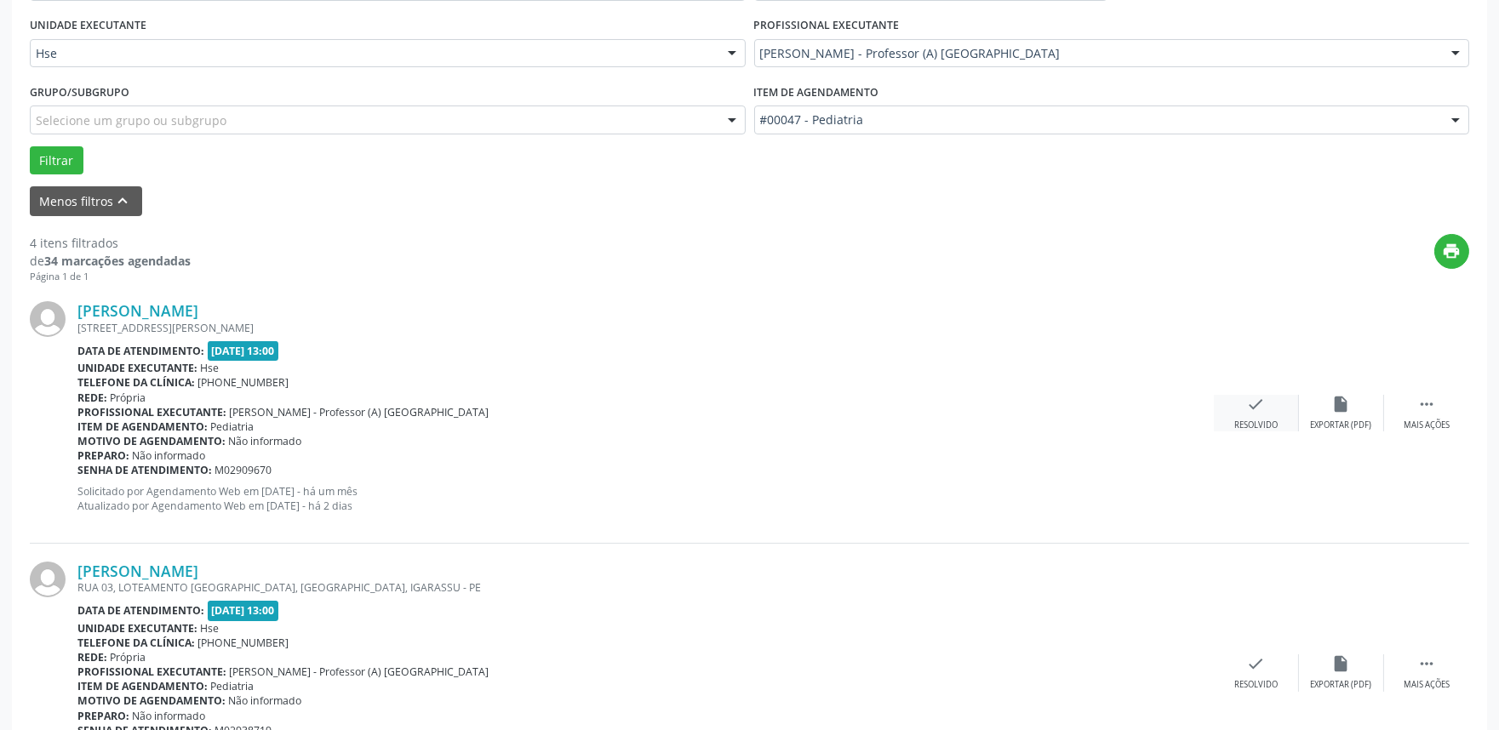
click at [1263, 412] on icon "check" at bounding box center [1256, 404] width 19 height 19
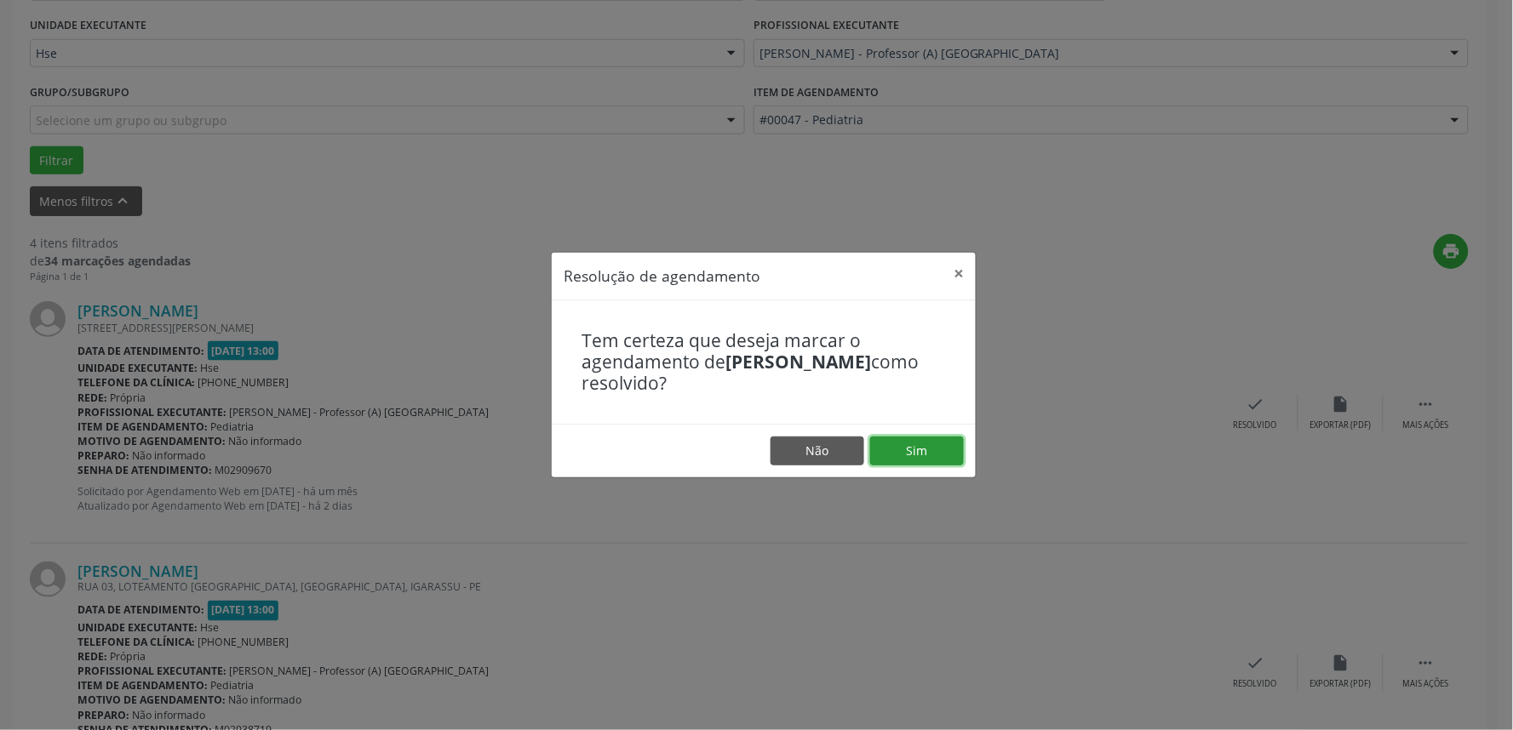
click at [935, 450] on button "Sim" at bounding box center [917, 451] width 94 height 29
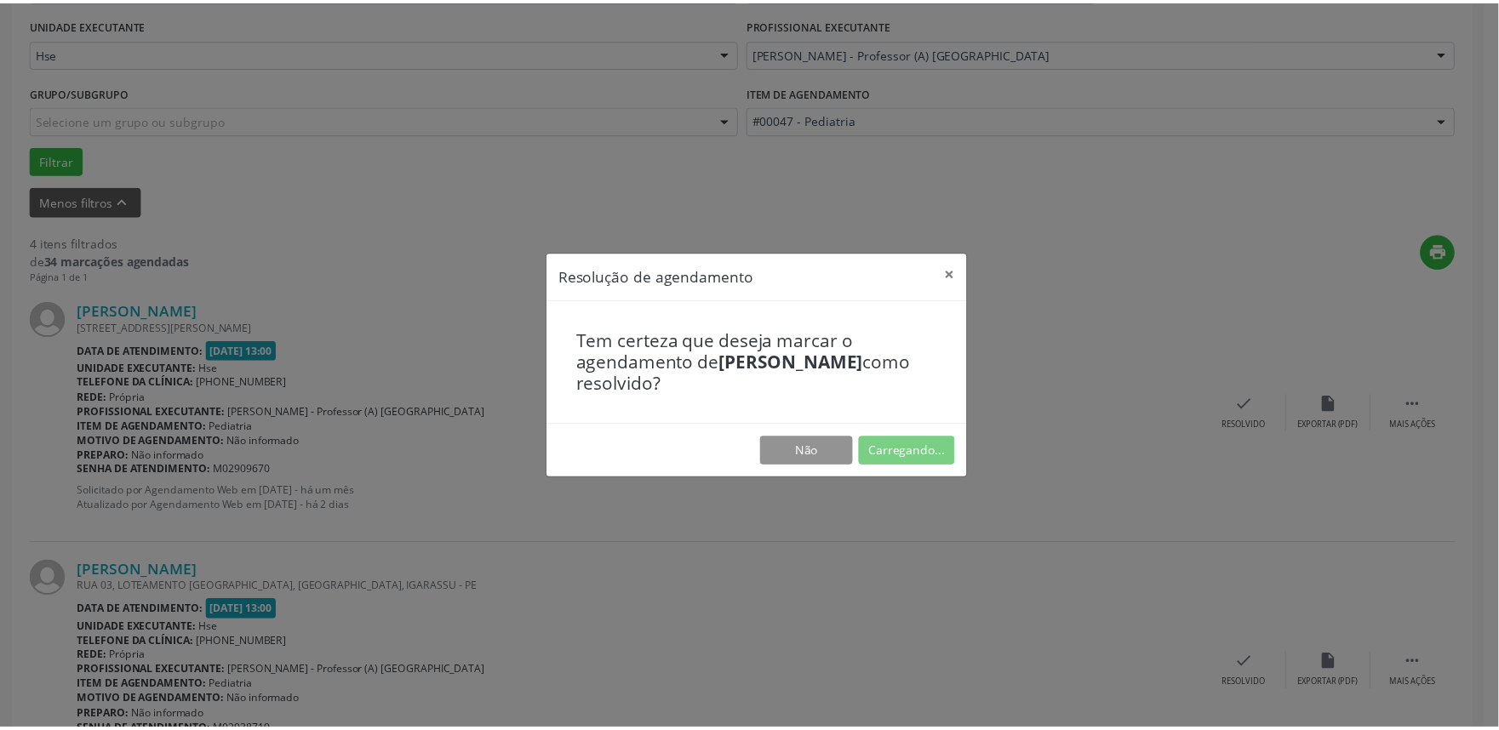
scroll to position [0, 0]
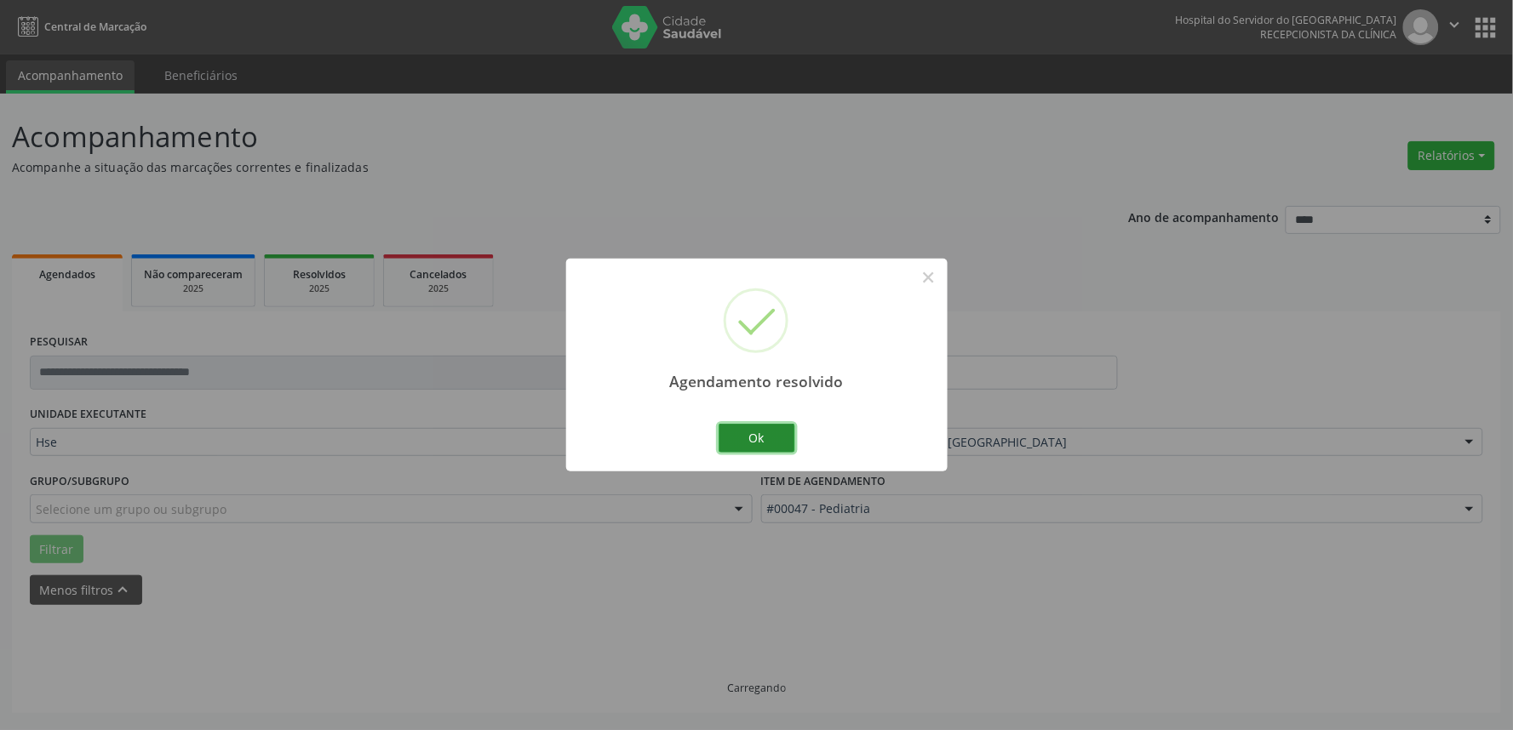
click at [779, 438] on button "Ok" at bounding box center [757, 438] width 77 height 29
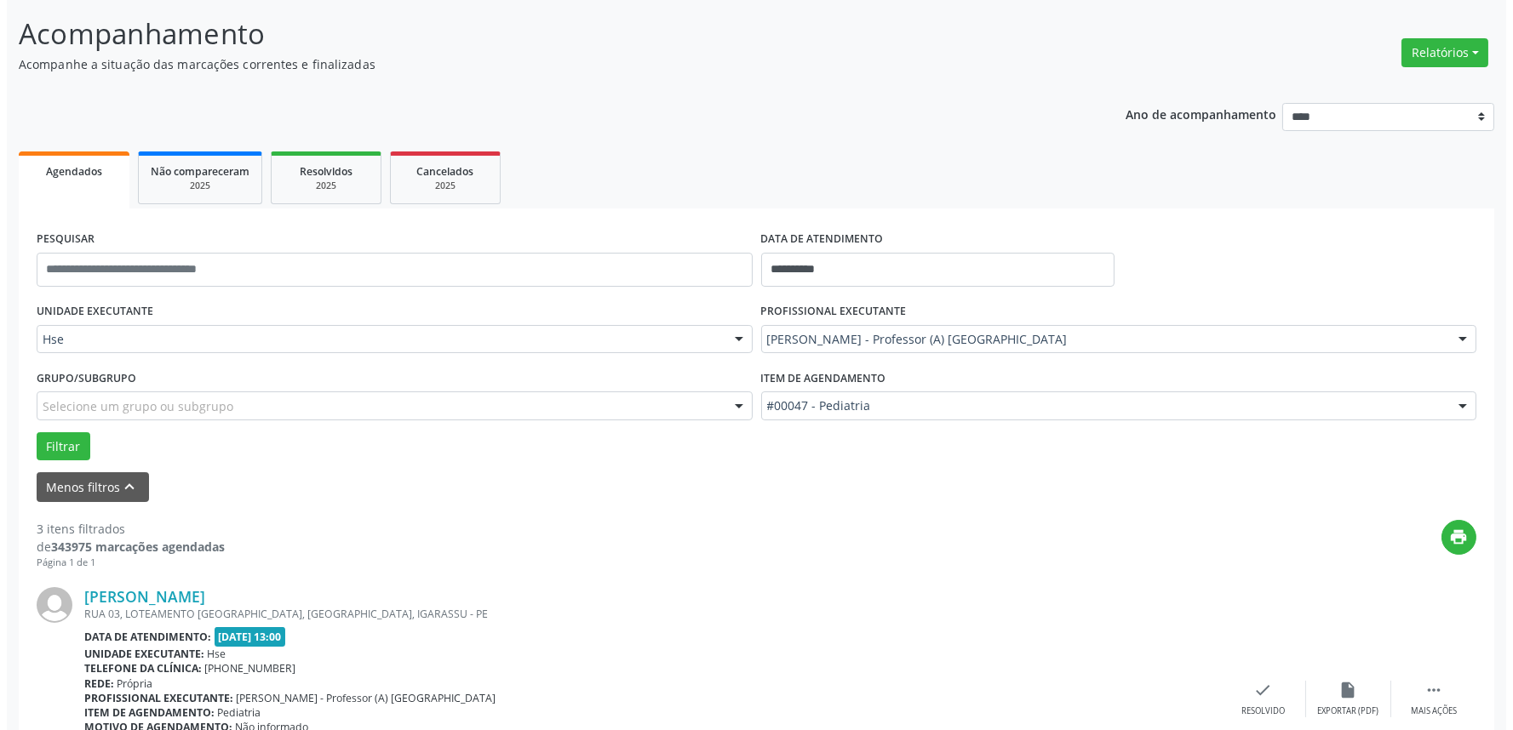
scroll to position [378, 0]
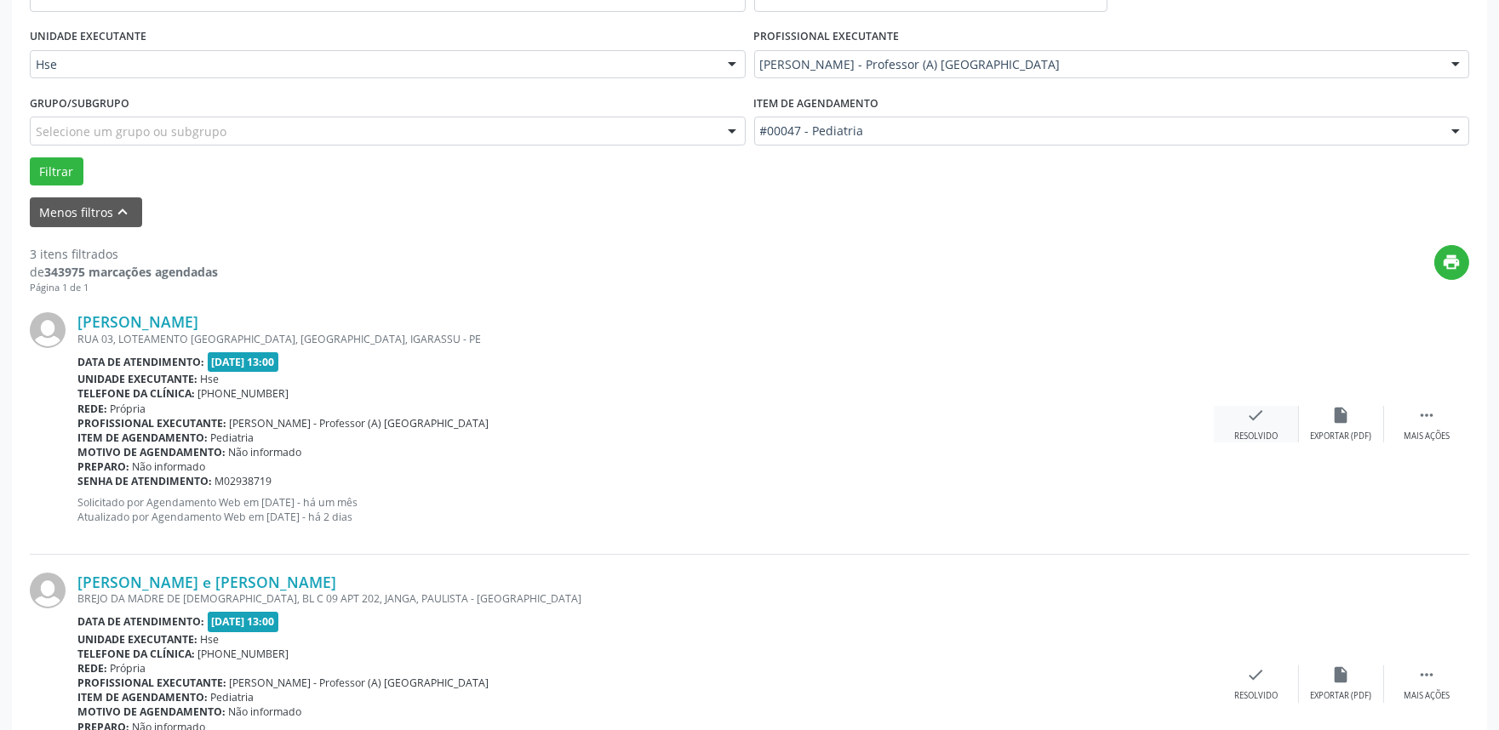
click at [1257, 419] on icon "check" at bounding box center [1256, 415] width 19 height 19
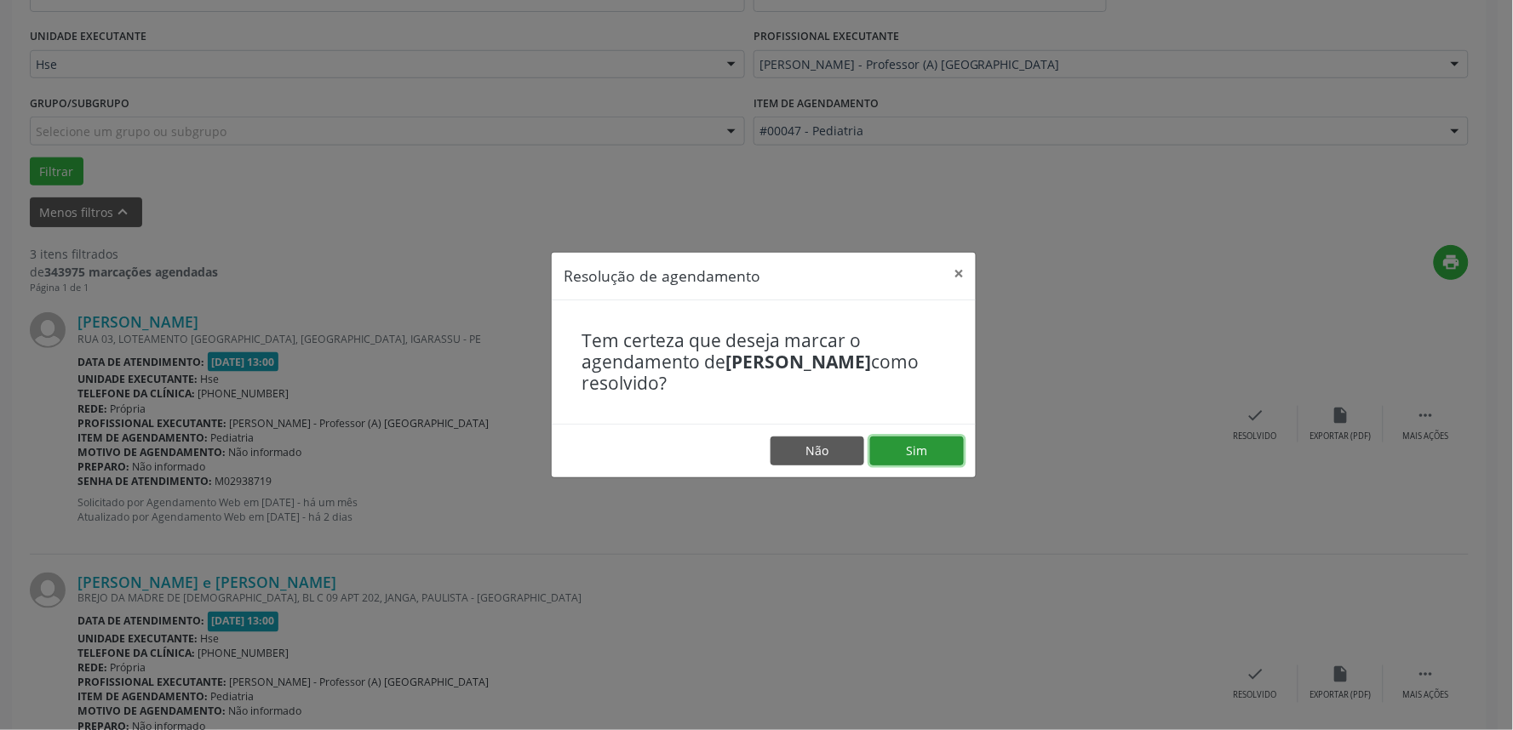
click at [908, 445] on button "Sim" at bounding box center [917, 451] width 94 height 29
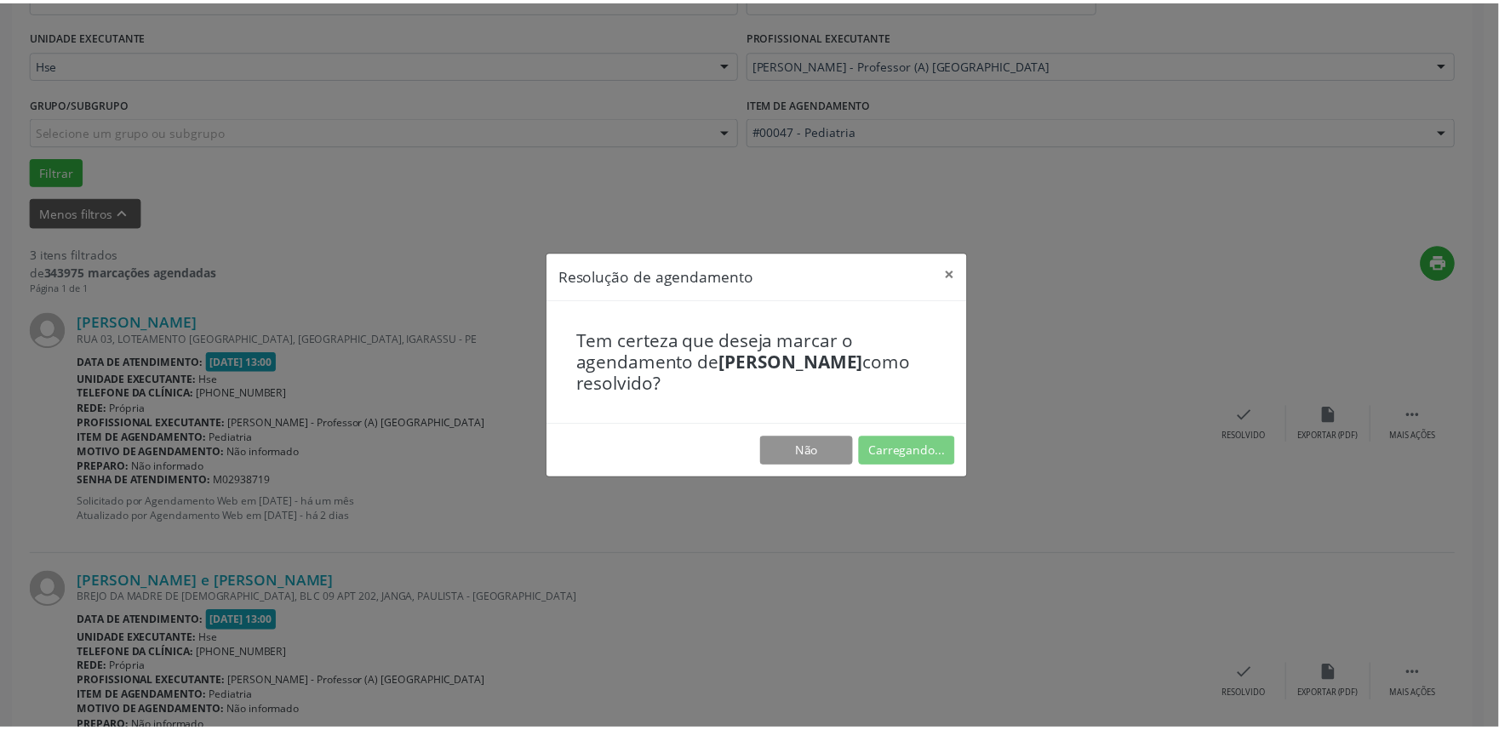
scroll to position [0, 0]
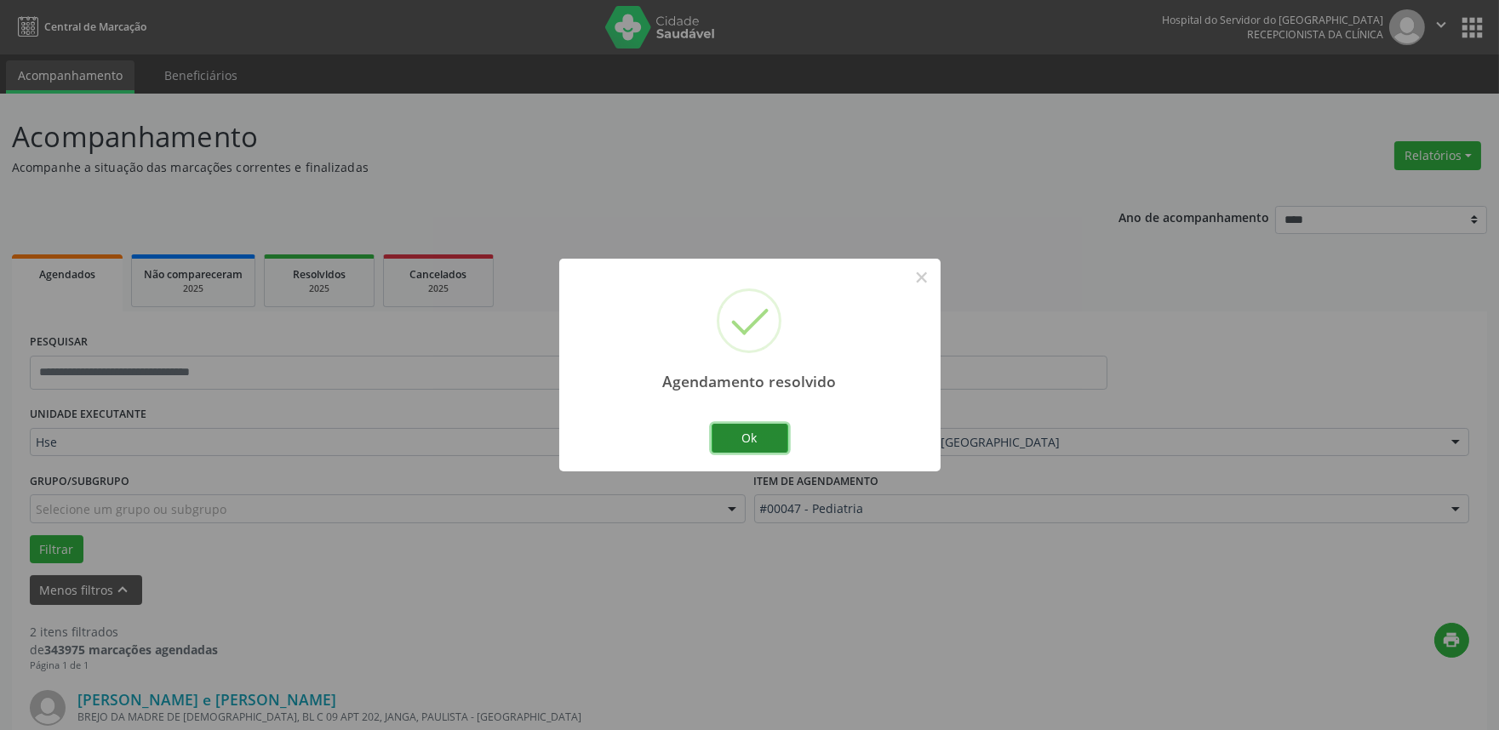
click at [760, 429] on button "Ok" at bounding box center [750, 438] width 77 height 29
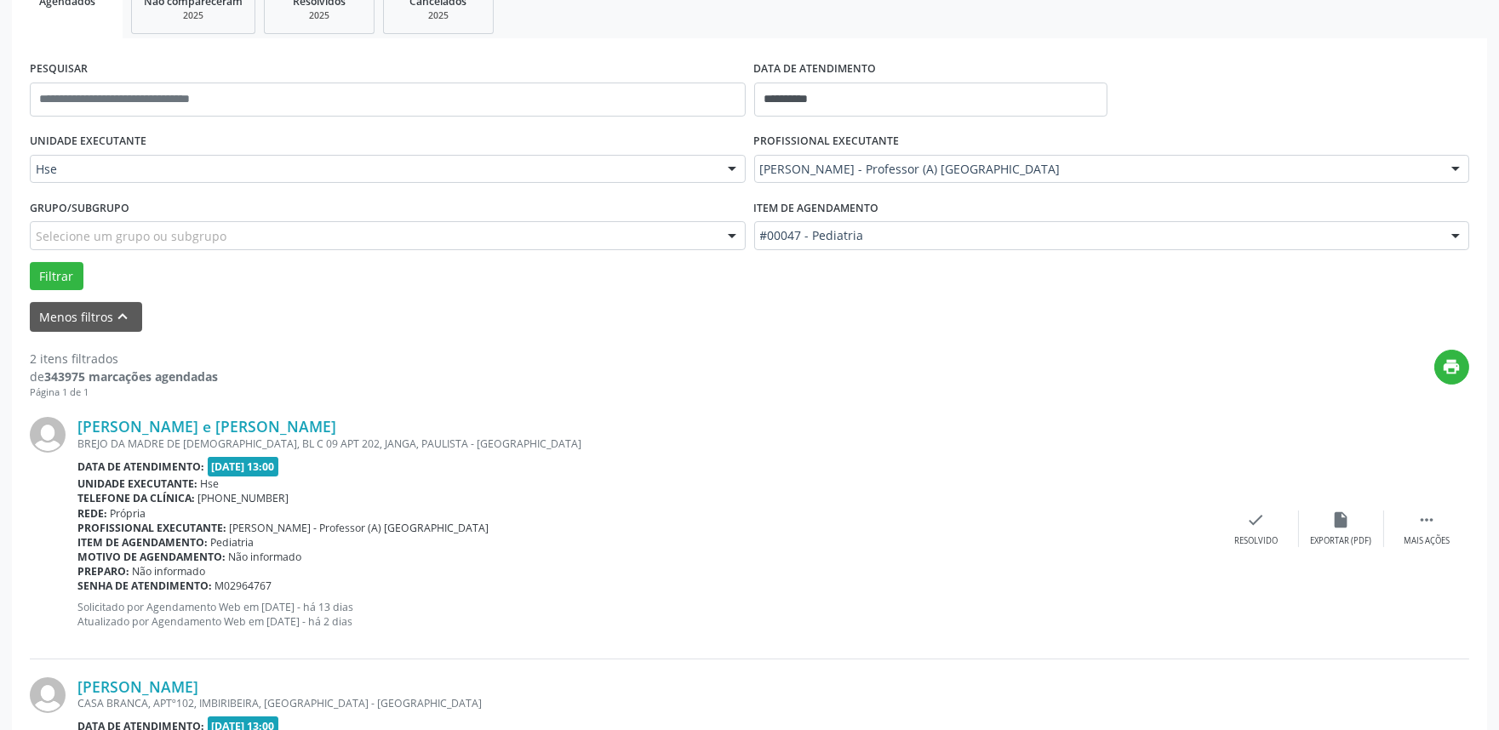
scroll to position [284, 0]
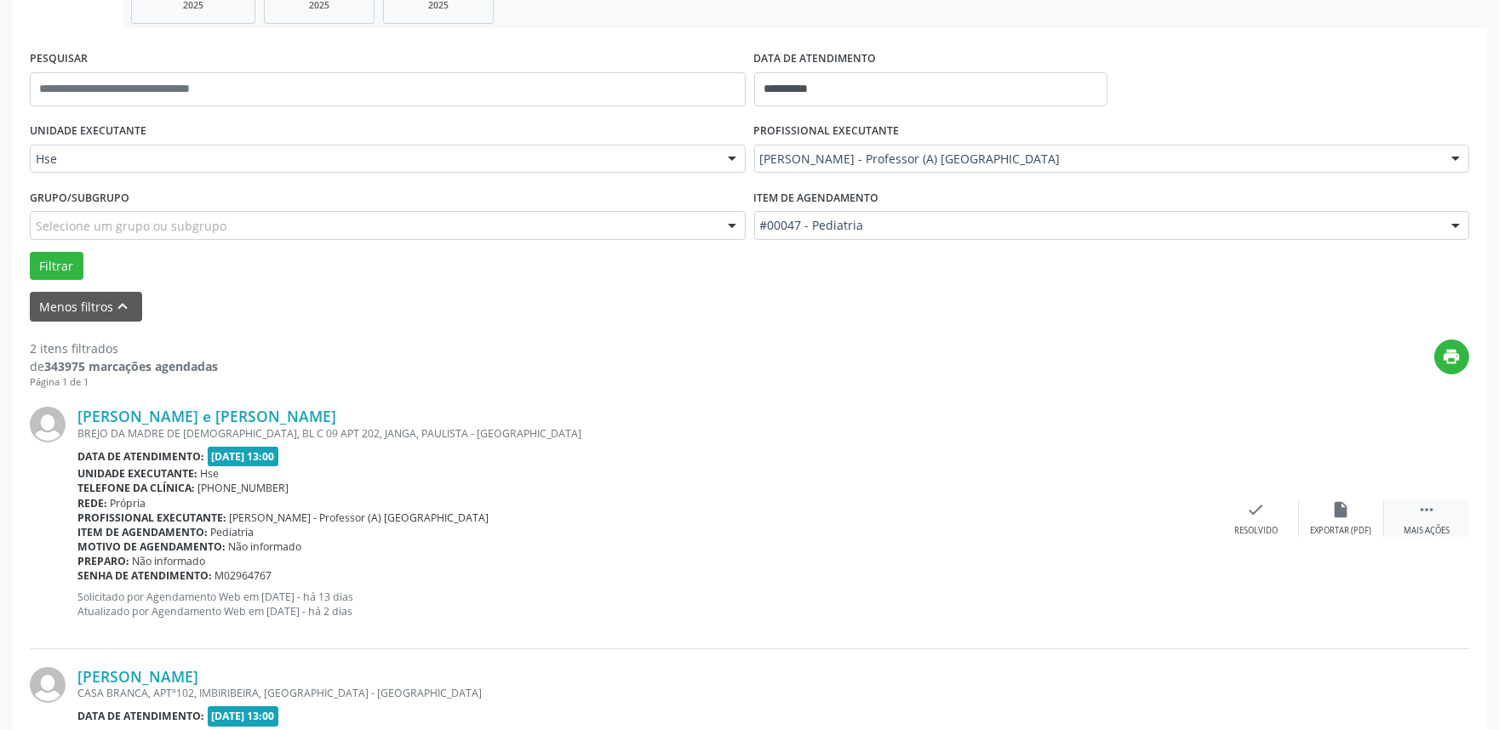
click at [1440, 522] on div " Mais ações" at bounding box center [1426, 519] width 85 height 37
click at [1324, 522] on div "alarm_off Não compareceu" at bounding box center [1341, 519] width 85 height 37
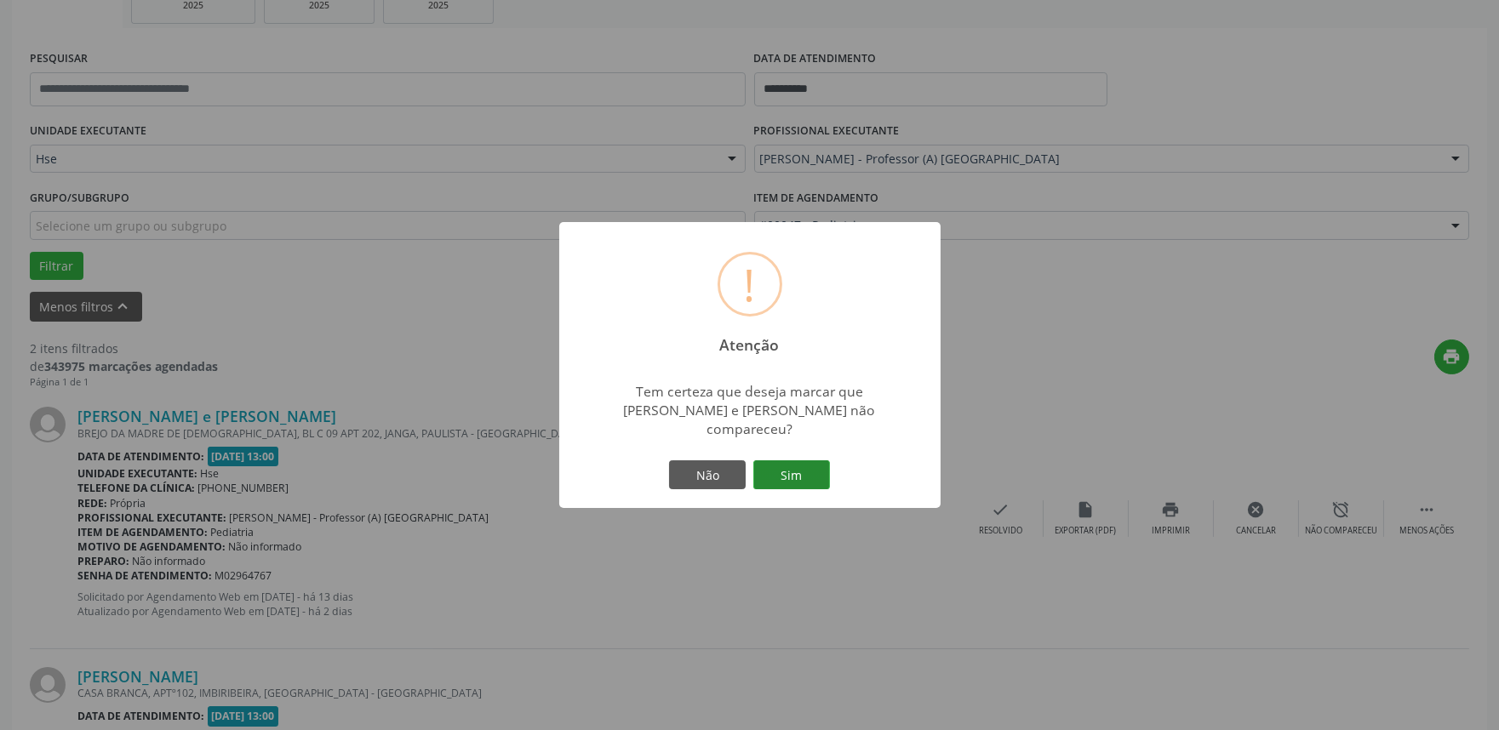
click at [794, 461] on button "Sim" at bounding box center [791, 475] width 77 height 29
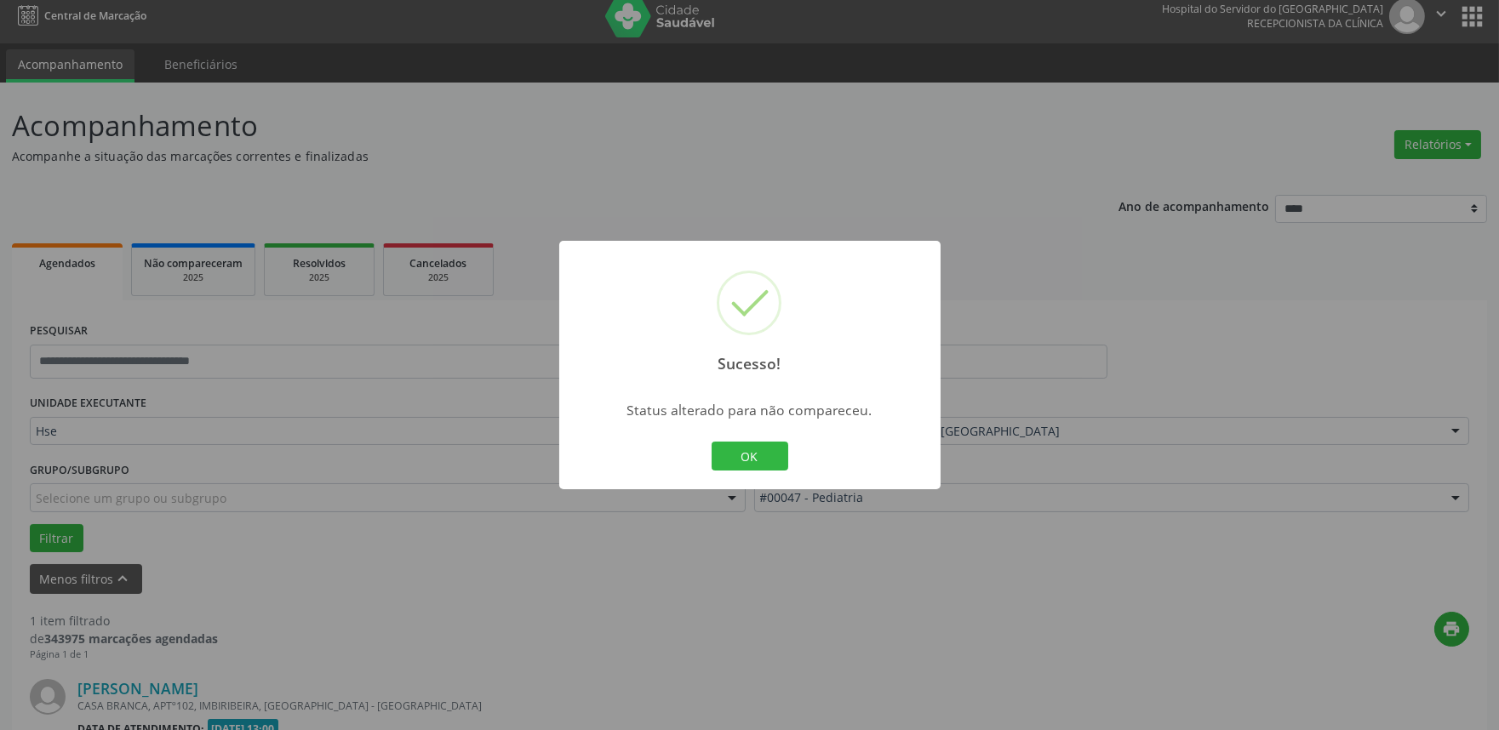
scroll to position [230, 0]
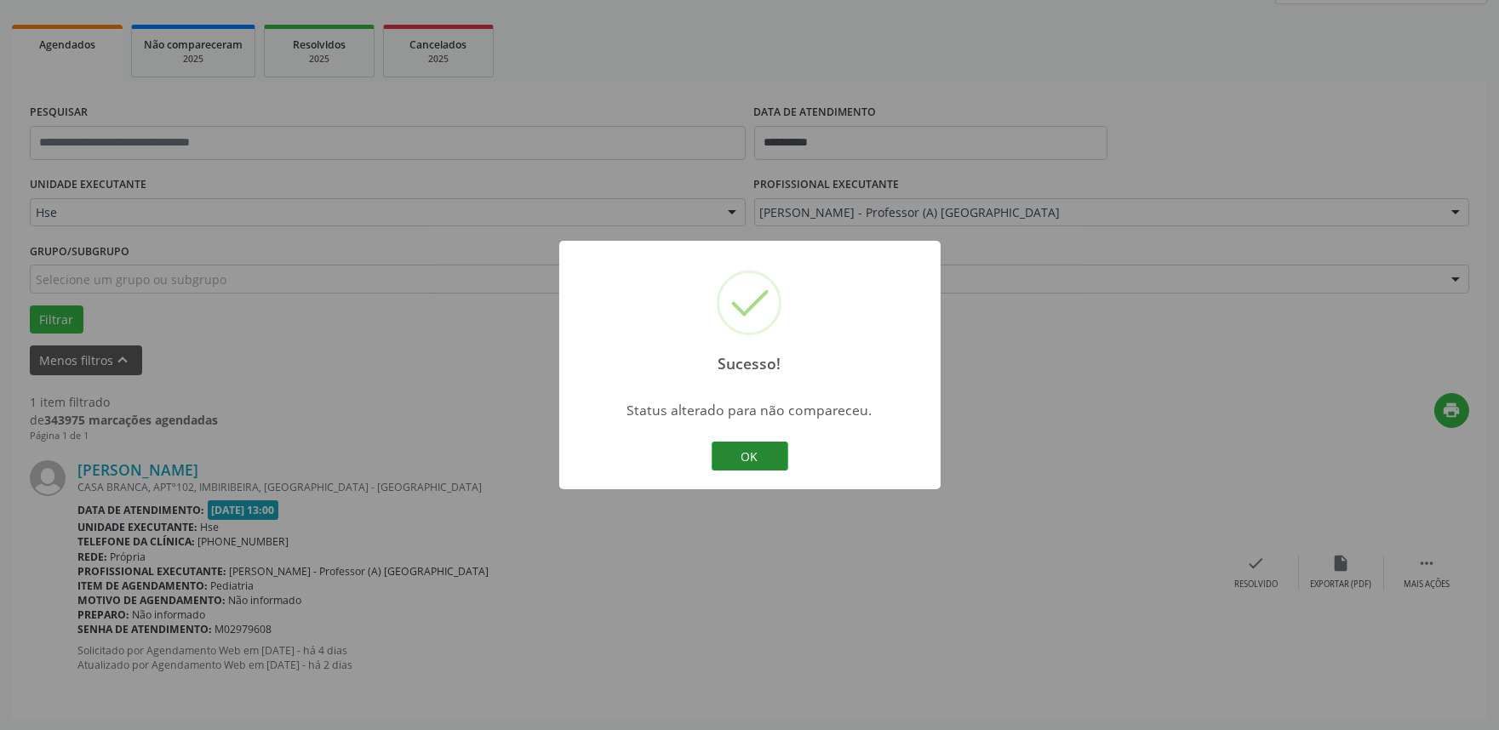
click at [735, 451] on button "OK" at bounding box center [750, 456] width 77 height 29
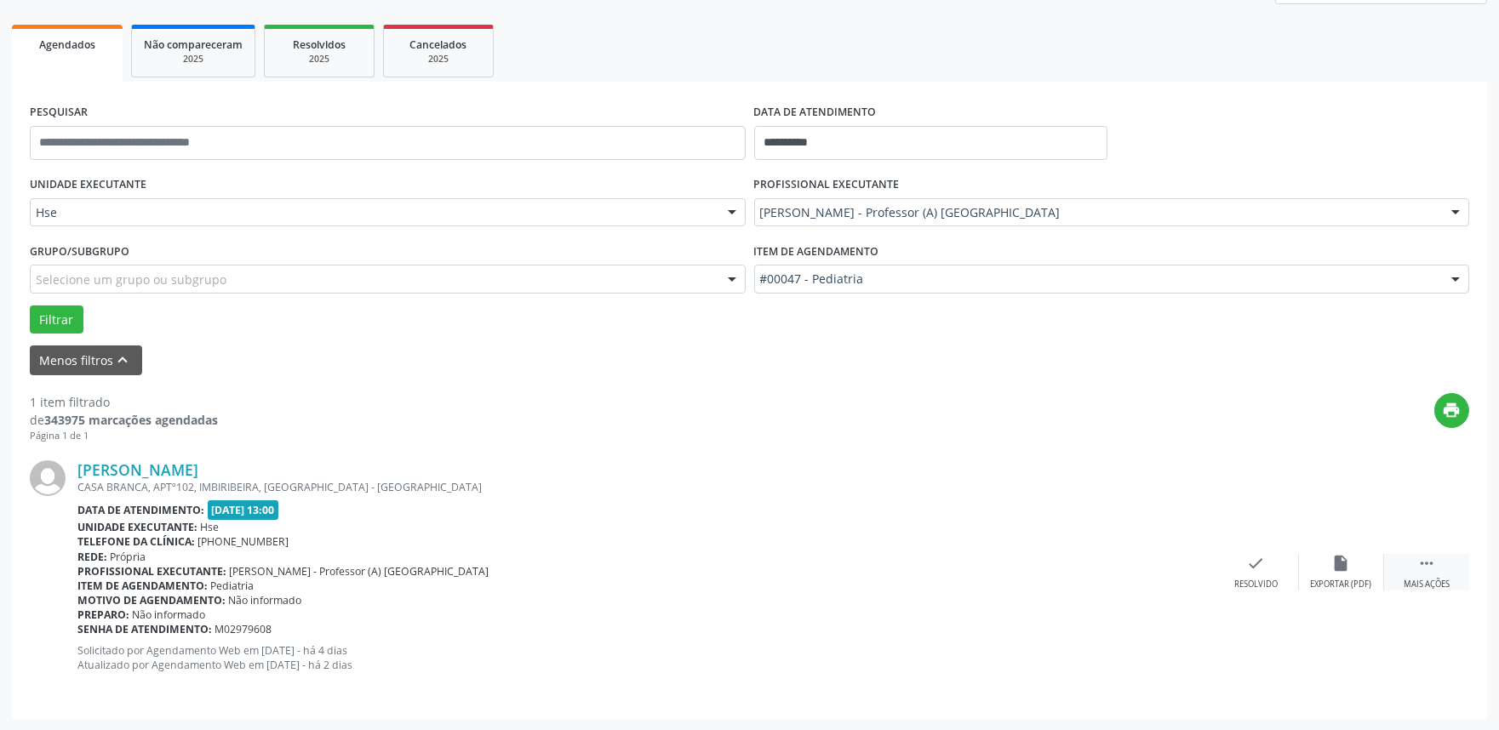
click at [1444, 567] on div " Mais ações" at bounding box center [1426, 572] width 85 height 37
click at [1351, 576] on div "alarm_off Não compareceu" at bounding box center [1341, 572] width 85 height 37
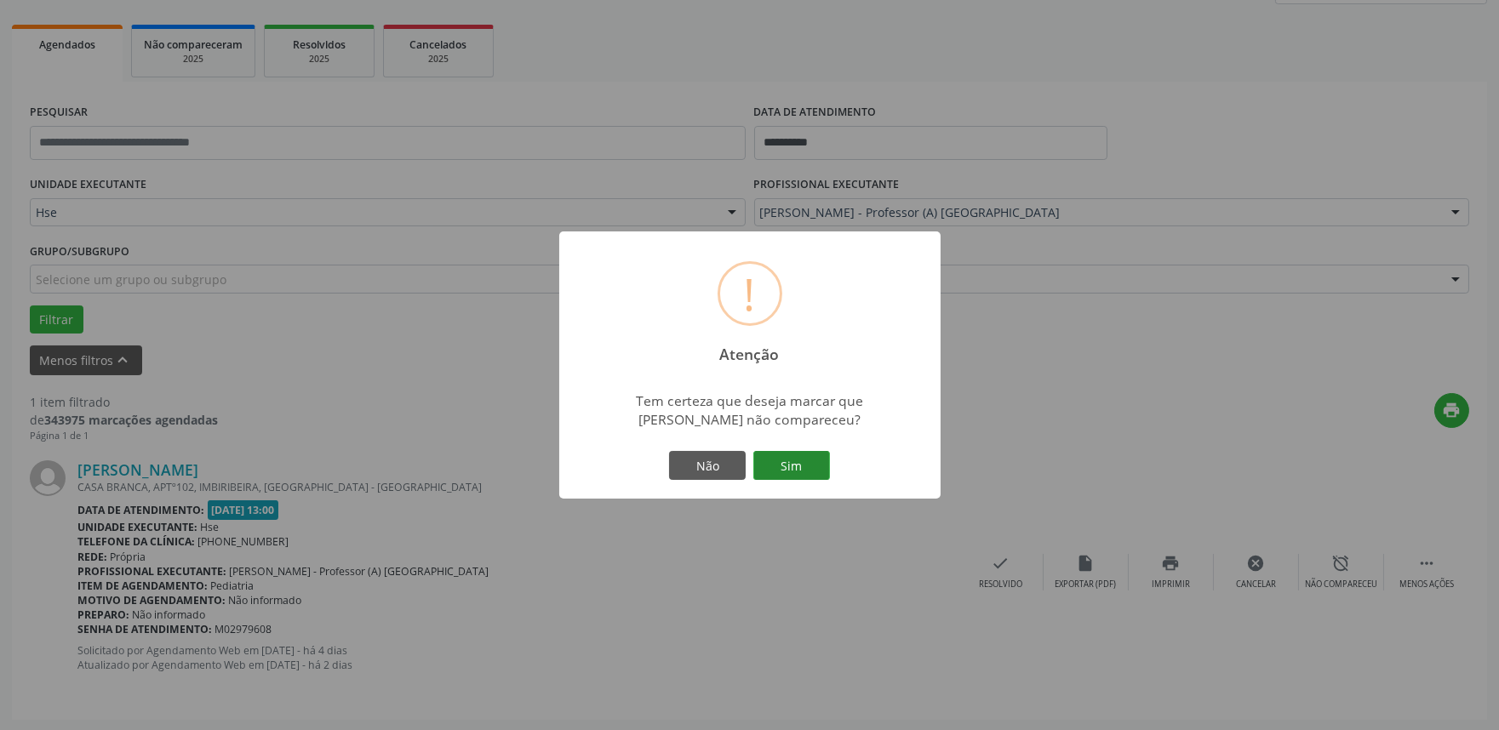
click at [828, 471] on button "Sim" at bounding box center [791, 465] width 77 height 29
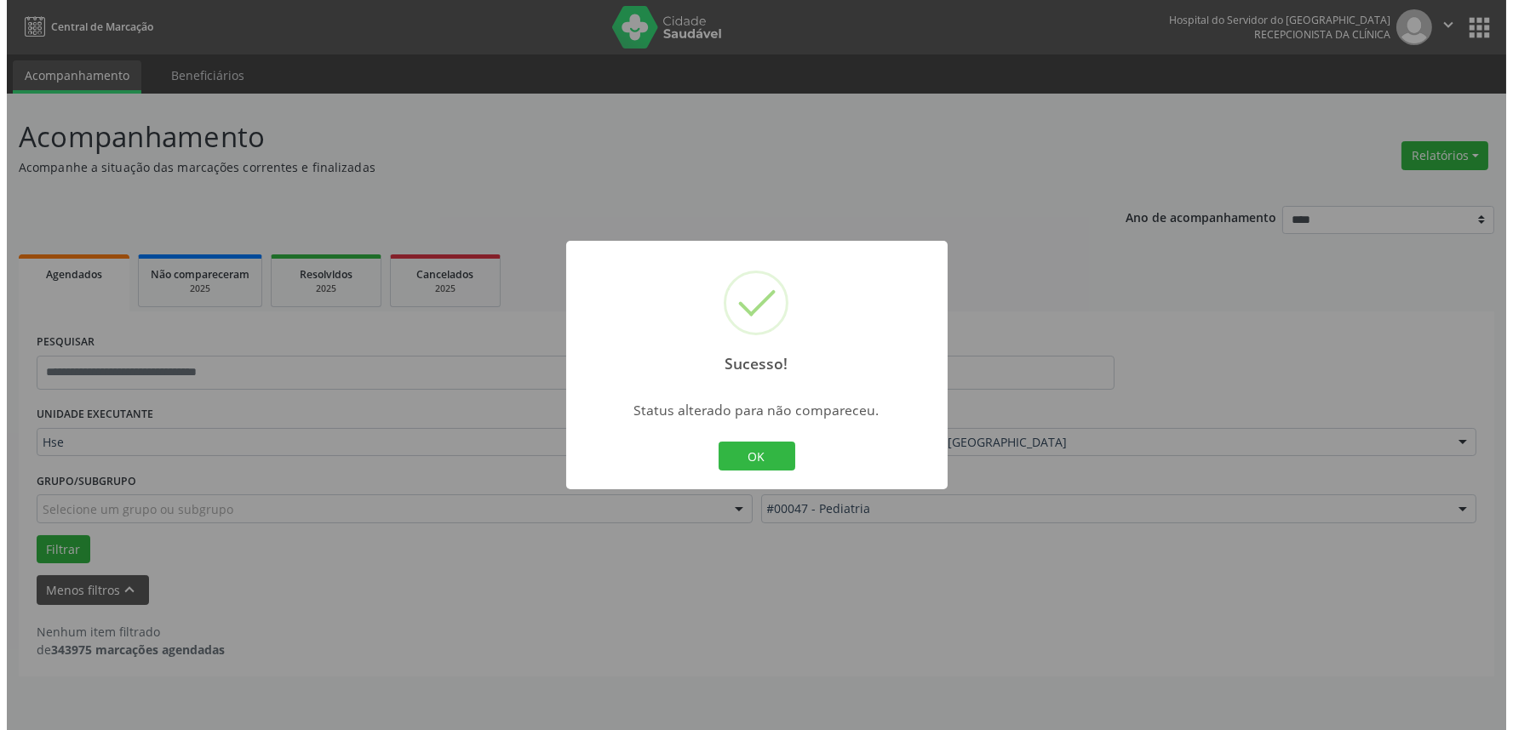
scroll to position [0, 0]
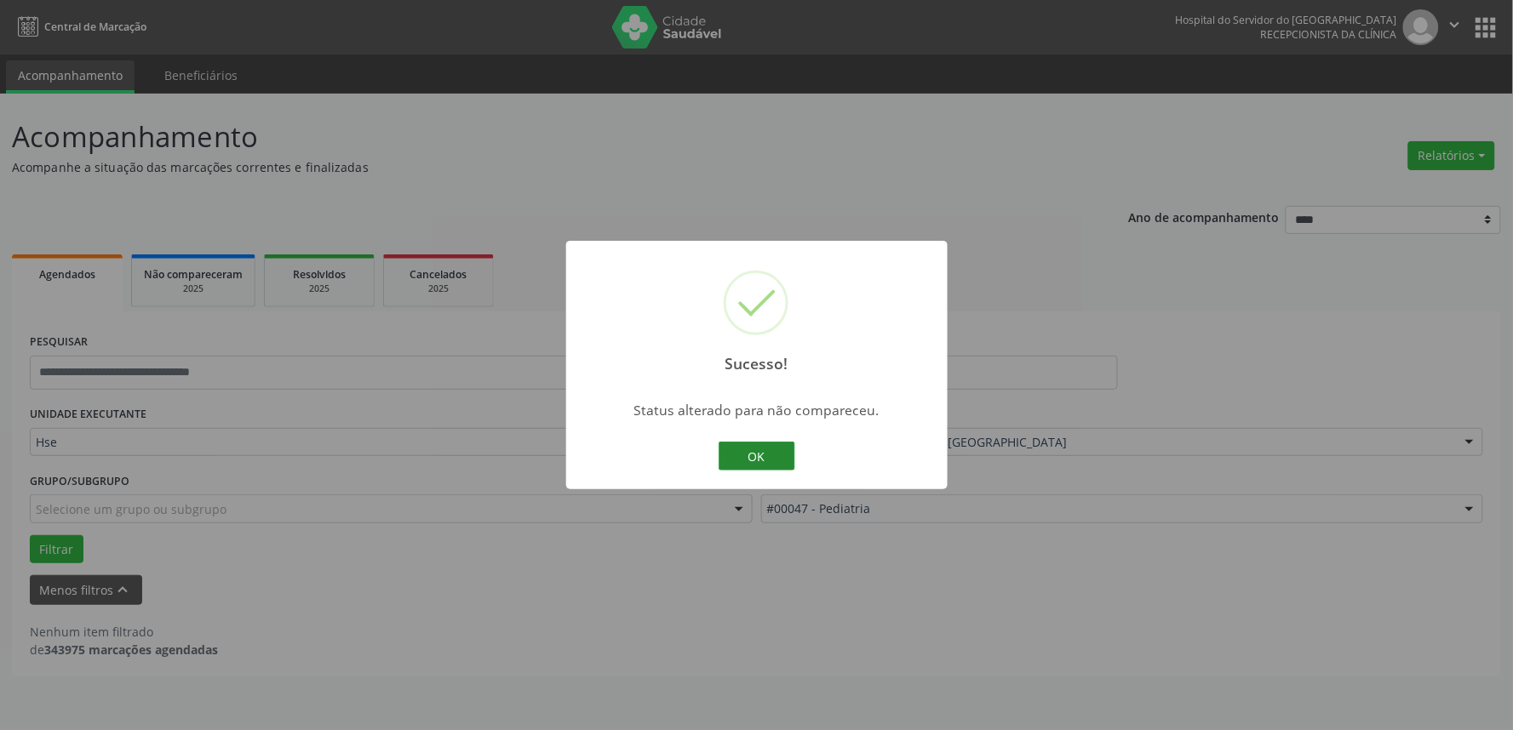
click at [763, 455] on button "OK" at bounding box center [757, 456] width 77 height 29
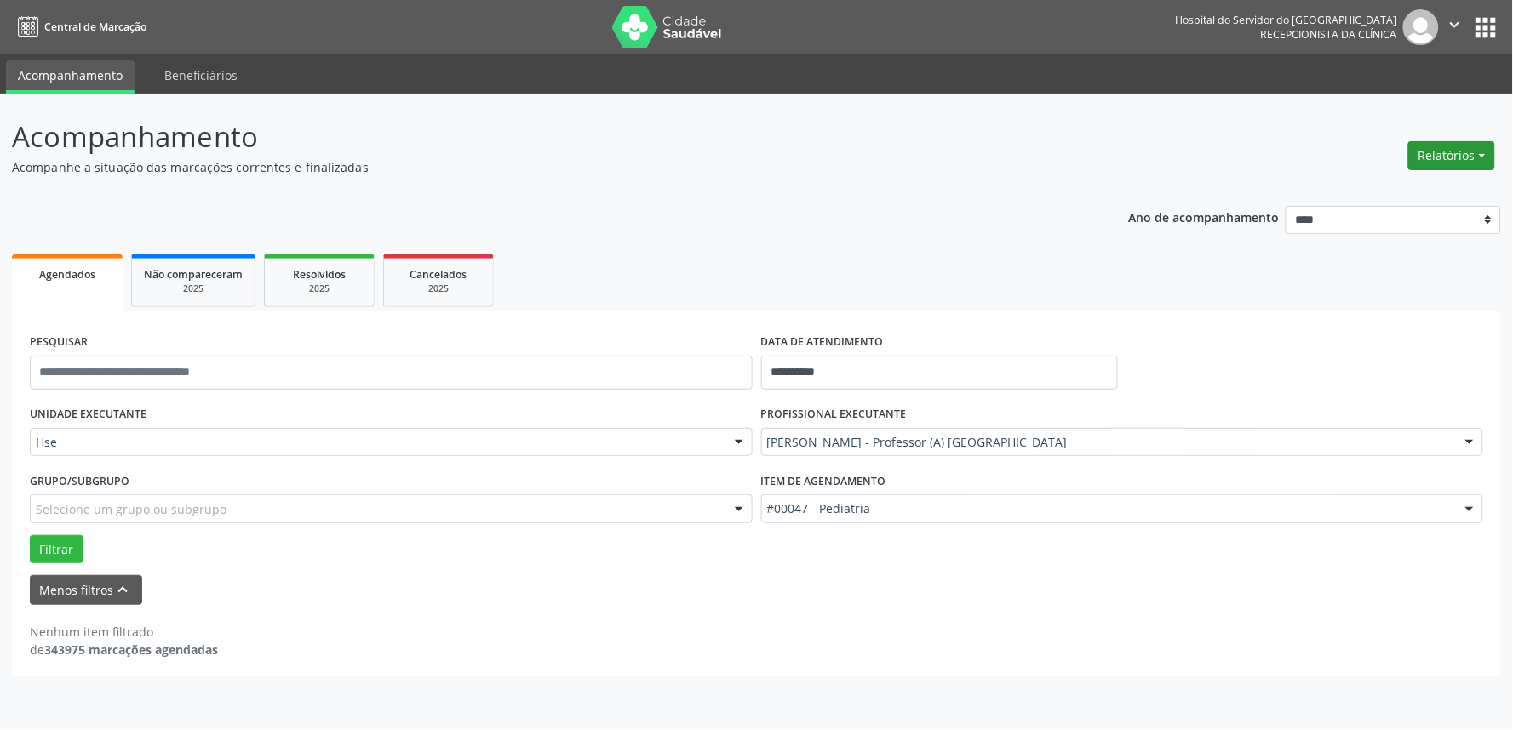
click at [1442, 166] on button "Relatórios" at bounding box center [1451, 155] width 87 height 29
click at [1426, 190] on link "Agendamentos" at bounding box center [1403, 192] width 183 height 24
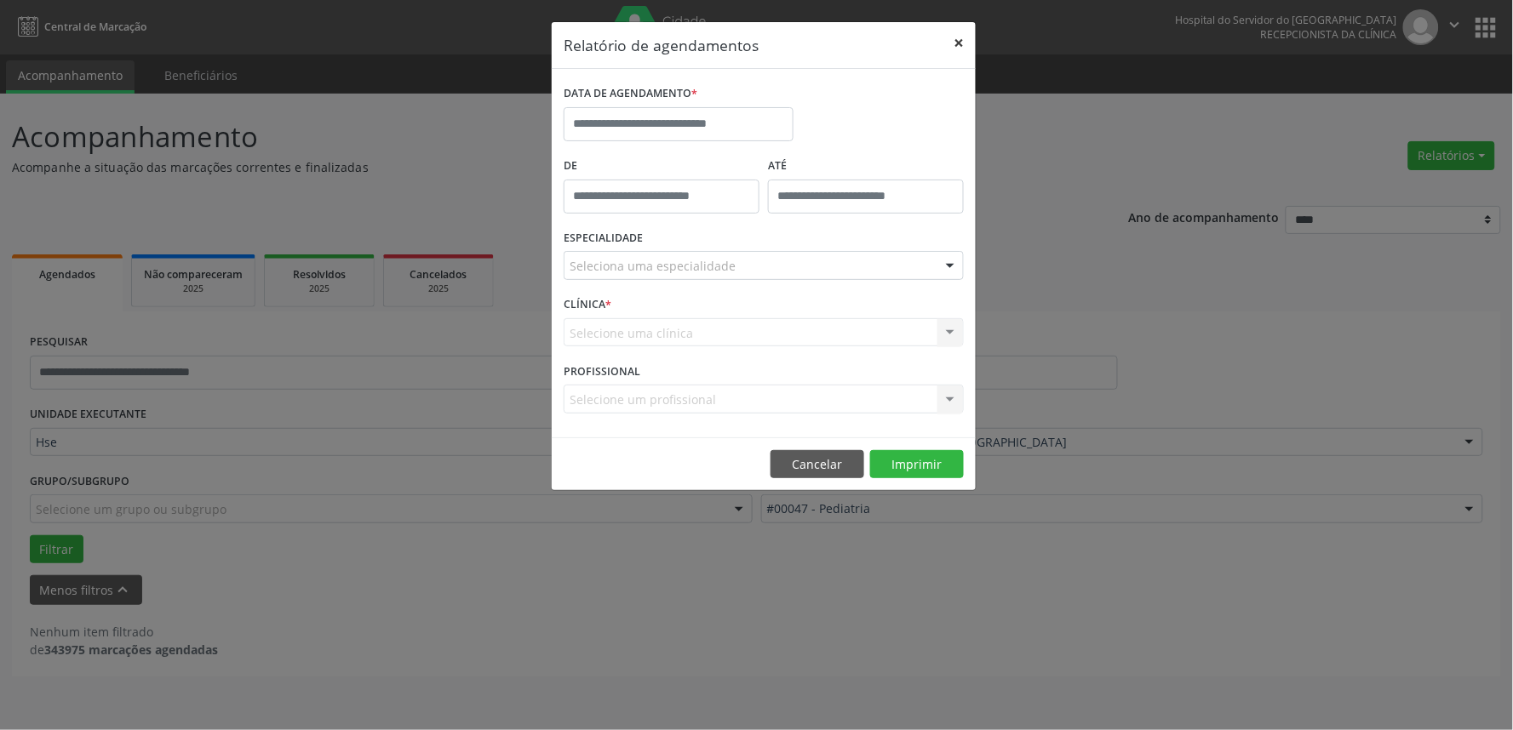
click at [954, 46] on button "×" at bounding box center [959, 43] width 34 height 42
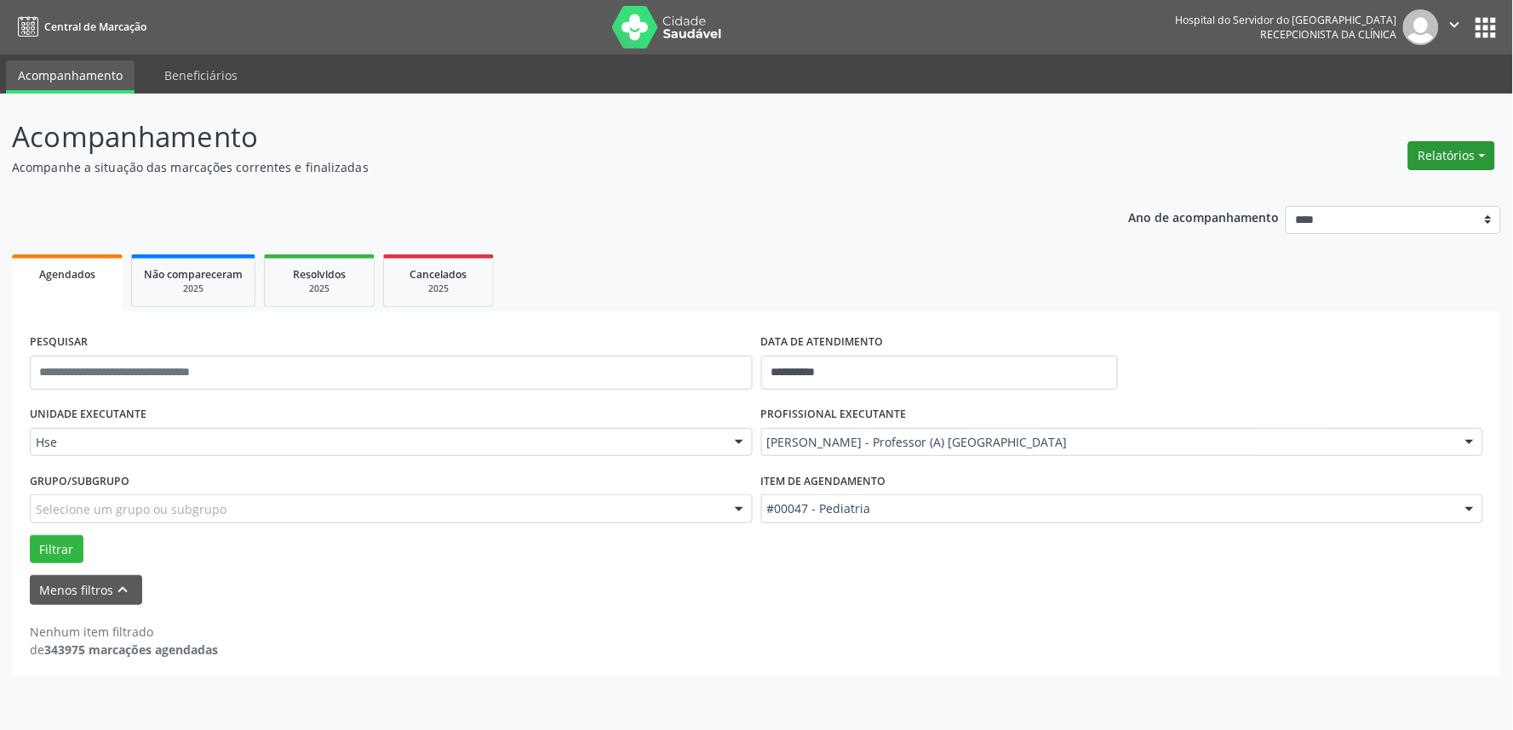
click at [1451, 165] on button "Relatórios" at bounding box center [1451, 155] width 87 height 29
click at [1417, 192] on link "Agendamentos" at bounding box center [1403, 192] width 183 height 24
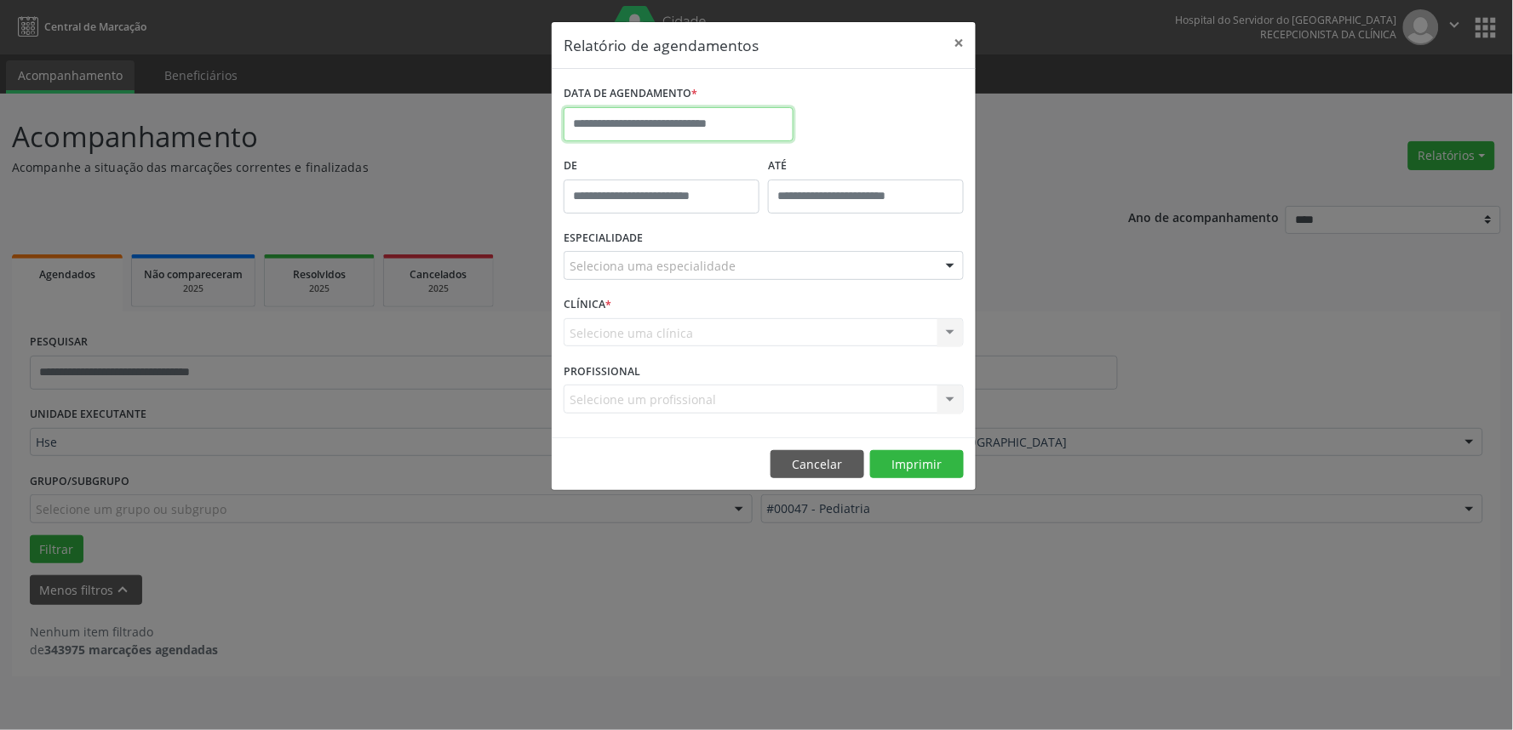
click at [724, 139] on body "**********" at bounding box center [756, 365] width 1513 height 730
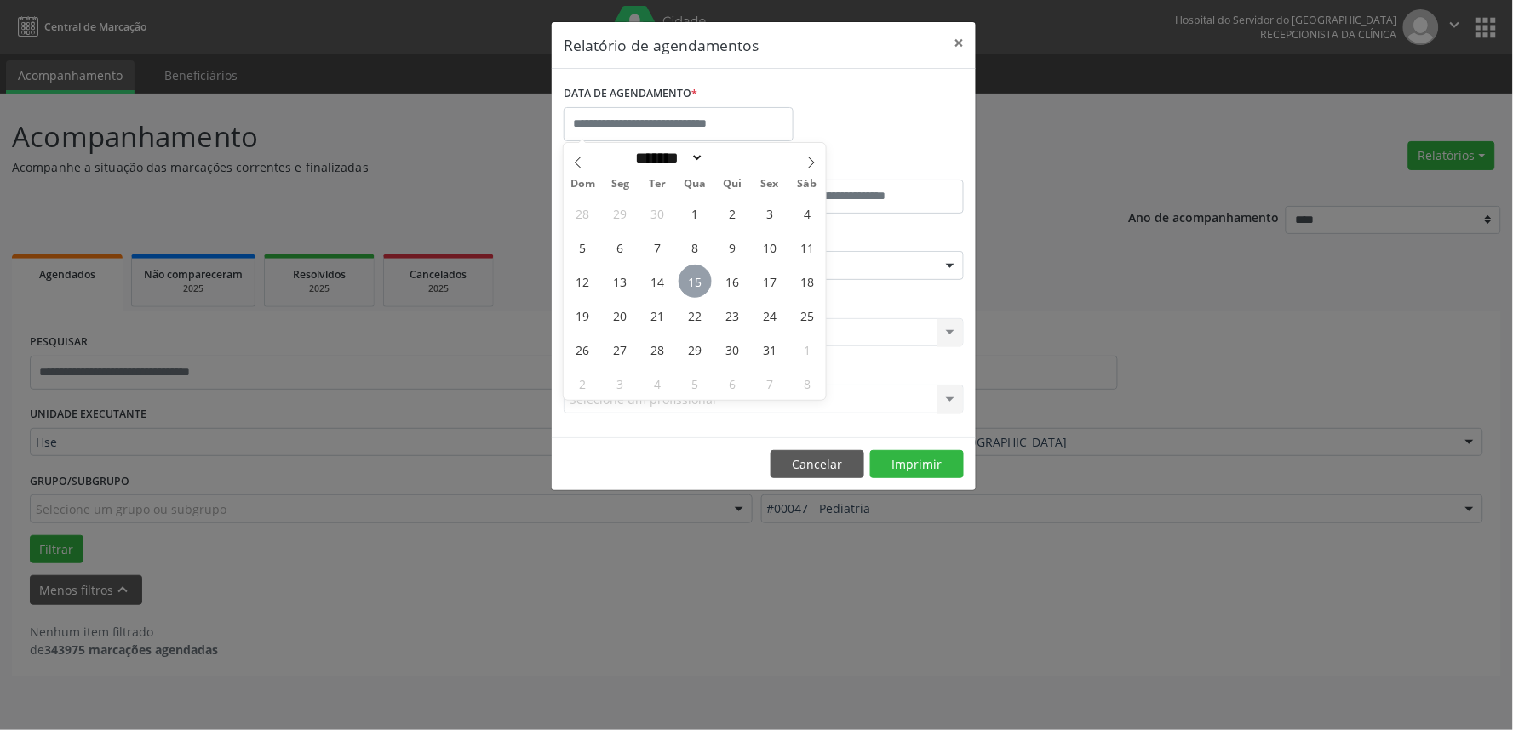
click at [694, 278] on span "15" at bounding box center [695, 281] width 33 height 33
type input "**********"
click at [694, 278] on span "15" at bounding box center [695, 281] width 33 height 33
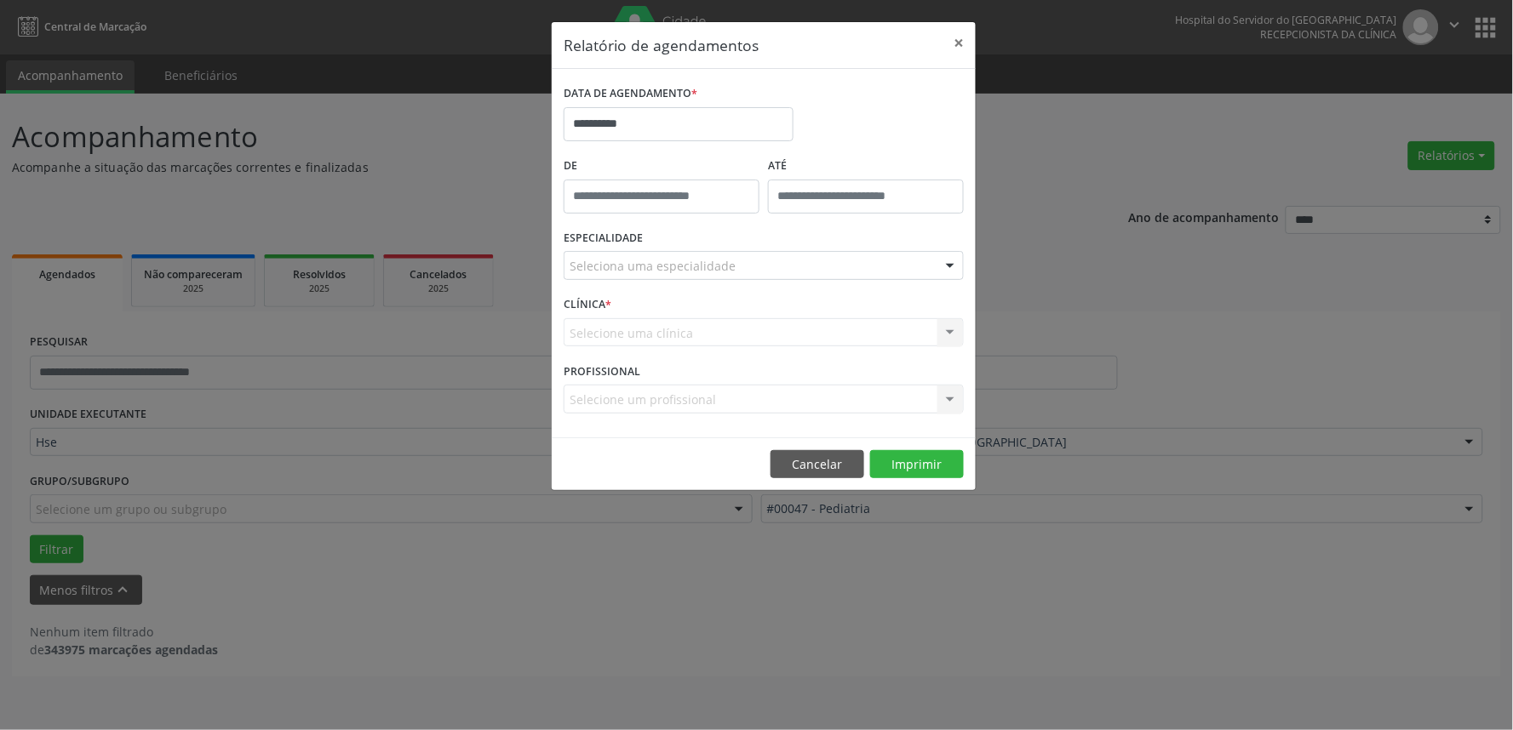
click at [536, 192] on div "**********" at bounding box center [756, 365] width 1513 height 730
click at [820, 467] on button "Cancelar" at bounding box center [817, 464] width 94 height 29
